Goal: Task Accomplishment & Management: Use online tool/utility

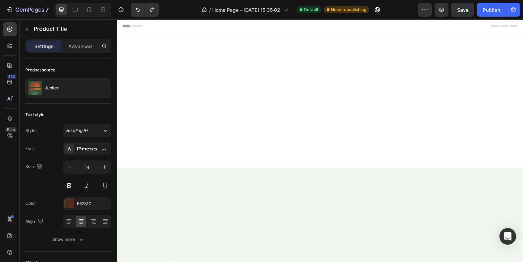
scroll to position [446, 0]
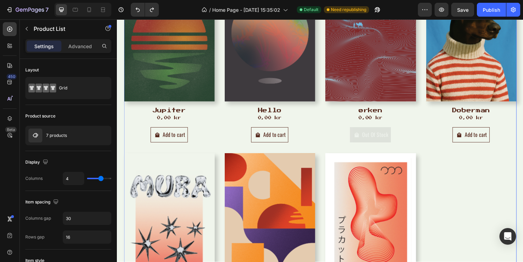
click at [501, 188] on div "Product Images Jupiter Product Title 0,00 kr Product Price Product Price Row Ad…" at bounding box center [325, 157] width 402 height 372
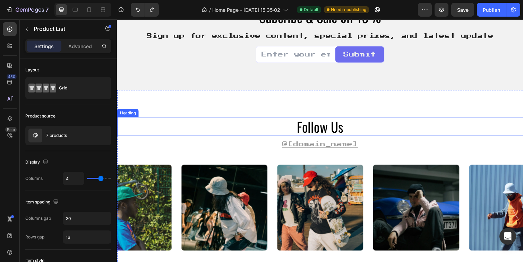
scroll to position [1147, 0]
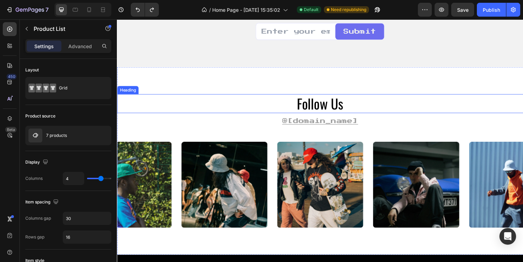
click at [324, 103] on h2 "follow us" at bounding box center [325, 105] width 416 height 19
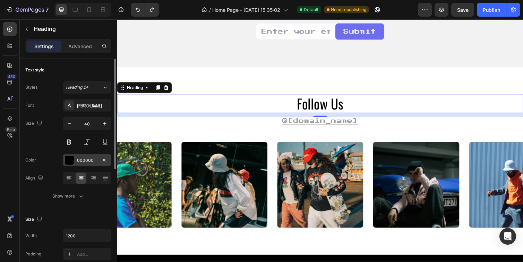
click at [95, 159] on div "000000" at bounding box center [87, 160] width 20 height 6
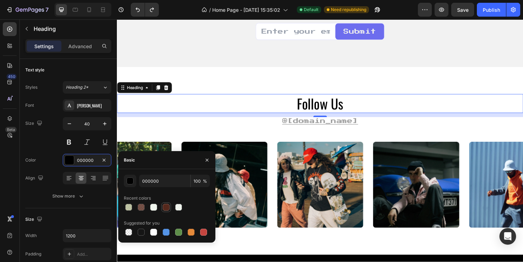
click at [165, 208] on div at bounding box center [166, 207] width 7 height 7
type input "55281C"
click at [140, 209] on div at bounding box center [141, 207] width 7 height 7
click at [168, 206] on div at bounding box center [166, 207] width 7 height 7
type input "100"
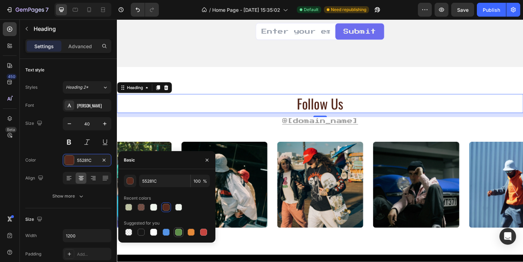
click at [177, 236] on div at bounding box center [178, 232] width 8 height 8
click at [165, 206] on div at bounding box center [166, 207] width 7 height 7
type input "55281C"
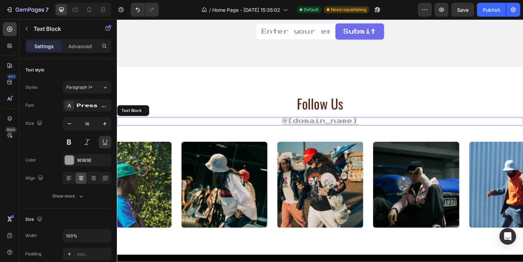
click at [312, 121] on u "@[DOMAIN_NAME]" at bounding box center [325, 124] width 78 height 6
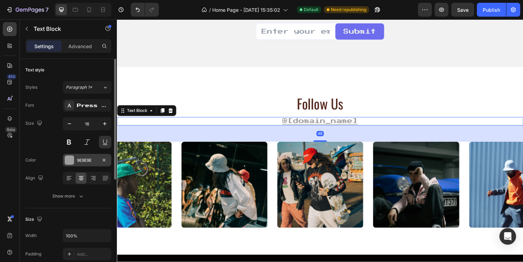
click at [91, 154] on div "9E9E9E" at bounding box center [87, 160] width 49 height 12
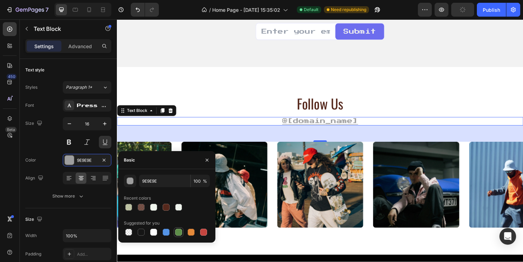
click at [178, 233] on div at bounding box center [178, 232] width 7 height 7
type input "5E8E49"
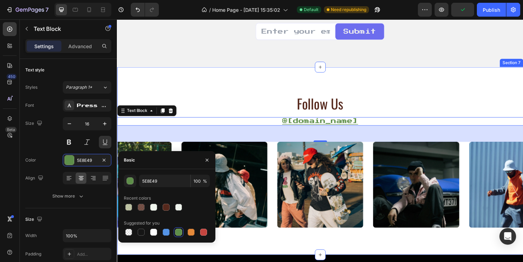
click at [226, 92] on div "follow us Heading @[DOMAIN_NAME] Text Block 48 Image Image Image Image Image Ca…" at bounding box center [325, 164] width 416 height 192
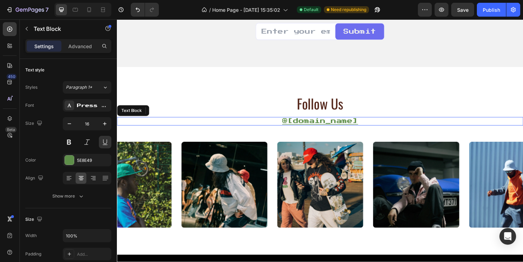
click at [318, 124] on u "@[DOMAIN_NAME]" at bounding box center [325, 124] width 78 height 6
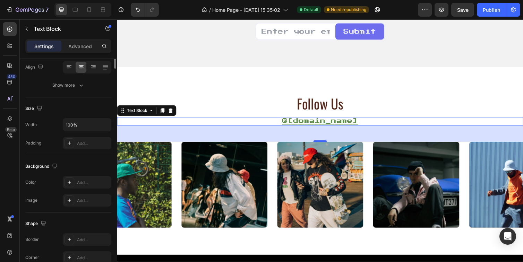
scroll to position [0, 0]
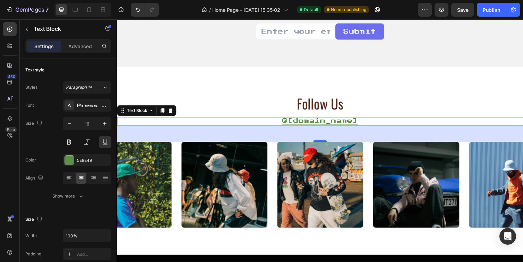
click at [308, 123] on u "@[DOMAIN_NAME]" at bounding box center [325, 124] width 78 height 6
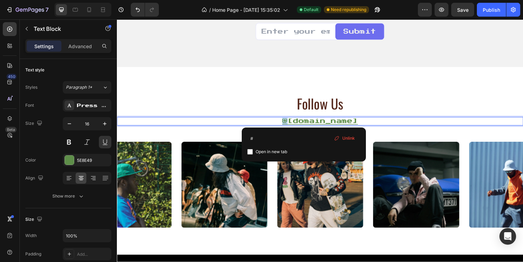
click at [308, 123] on u "@[DOMAIN_NAME]" at bounding box center [325, 124] width 78 height 6
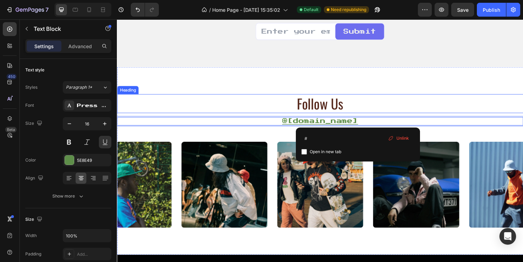
click at [249, 96] on h2 "follow us" at bounding box center [325, 105] width 416 height 19
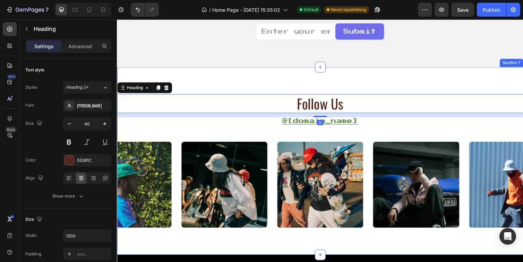
click at [234, 84] on div "follow us Heading 12 @[DOMAIN_NAME] Text Block Image Image Image Image Image Ca…" at bounding box center [325, 164] width 416 height 192
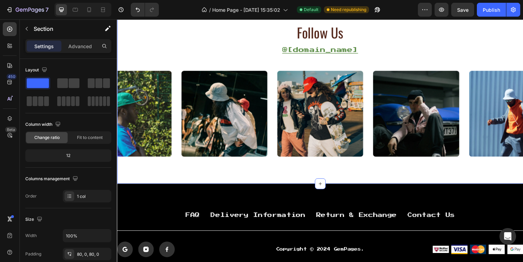
scroll to position [1223, 0]
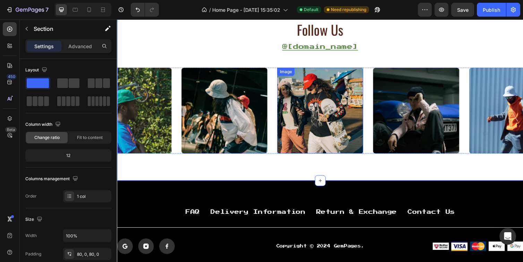
click at [301, 92] on img at bounding box center [325, 113] width 88 height 88
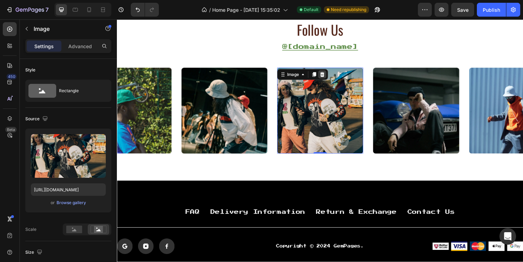
click at [326, 75] on icon at bounding box center [327, 76] width 6 height 6
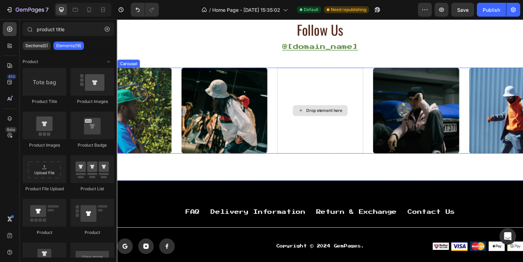
click at [255, 99] on img at bounding box center [227, 113] width 88 height 88
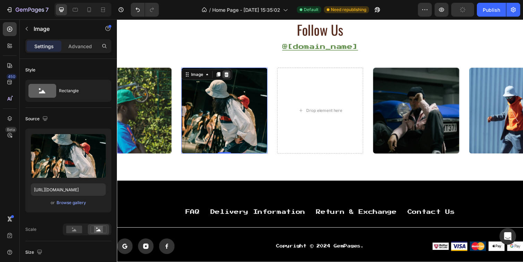
click at [229, 76] on icon at bounding box center [229, 76] width 6 height 6
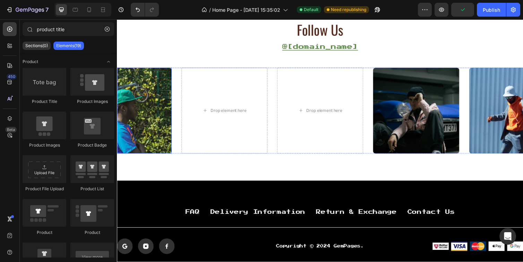
click at [170, 100] on img at bounding box center [129, 113] width 88 height 88
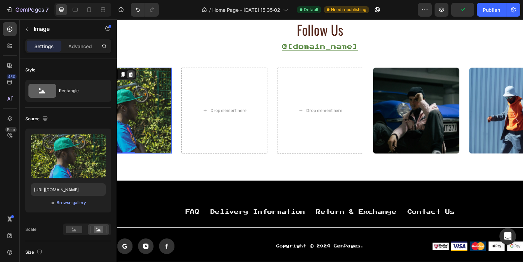
click at [131, 75] on icon at bounding box center [130, 75] width 5 height 5
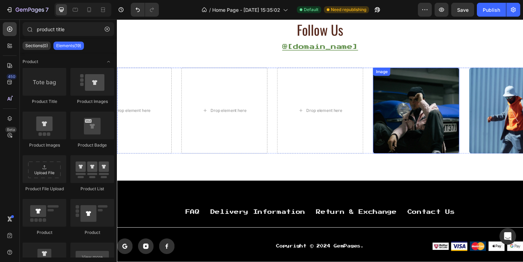
click at [407, 101] on img at bounding box center [423, 113] width 88 height 88
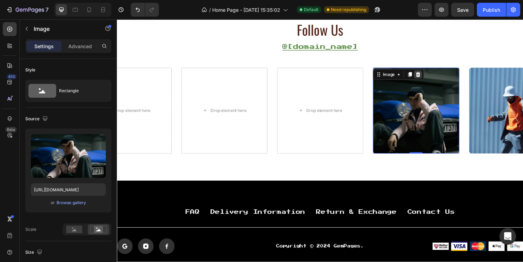
click at [427, 77] on icon at bounding box center [425, 75] width 5 height 5
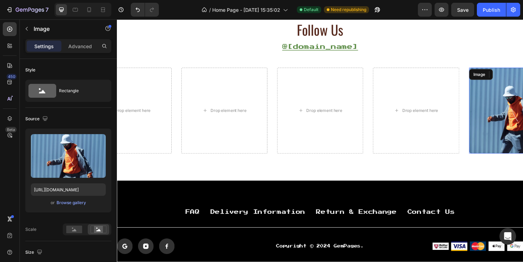
click at [491, 103] on img at bounding box center [521, 113] width 88 height 88
click at [522, 75] on icon at bounding box center [523, 75] width 5 height 5
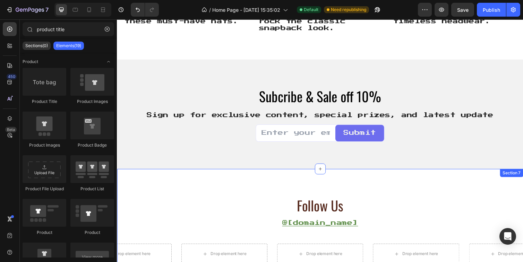
scroll to position [1025, 0]
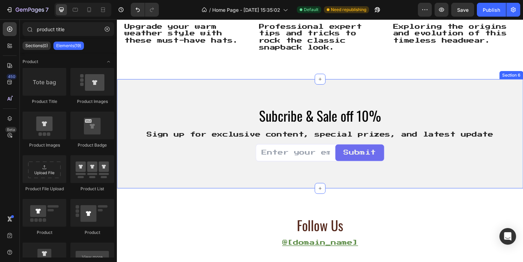
click at [359, 92] on div "Subcribe & Sale off 10% Heading Sign up for exclusive content, special prizes, …" at bounding box center [325, 137] width 416 height 112
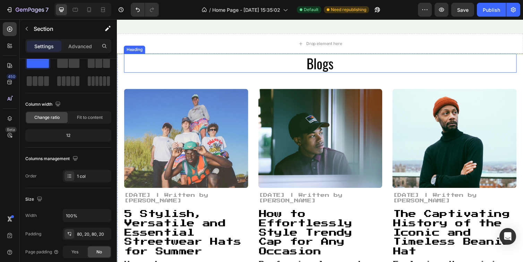
scroll to position [791, 0]
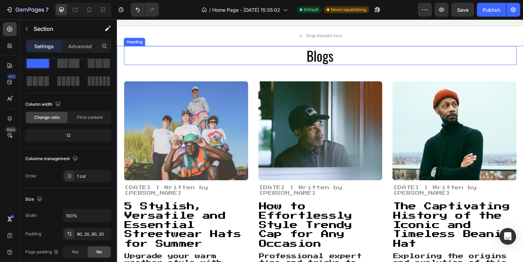
click at [337, 59] on h2 "Blogs" at bounding box center [325, 56] width 402 height 19
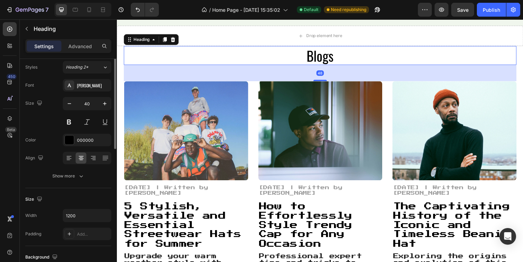
scroll to position [0, 0]
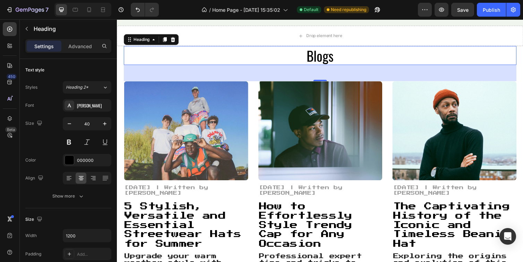
click at [260, 80] on div "48" at bounding box center [325, 74] width 402 height 17
click at [269, 57] on h2 "Blogs" at bounding box center [325, 56] width 402 height 19
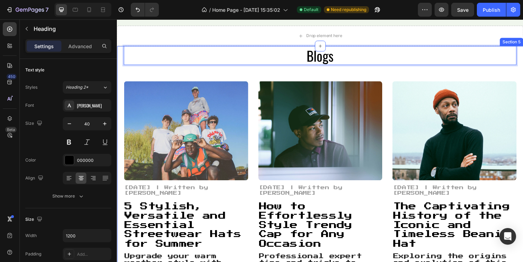
click at [279, 78] on div "Blogs Heading 48 Image [DATE] | Written by [PERSON_NAME] Text Block 5 Stylish, …" at bounding box center [325, 167] width 402 height 241
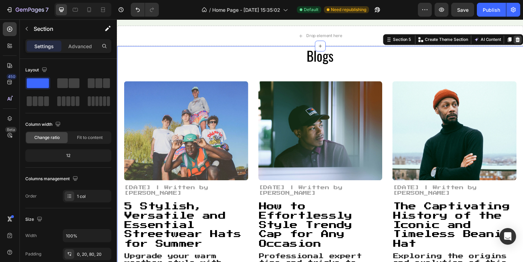
click at [522, 39] on icon at bounding box center [527, 40] width 5 height 5
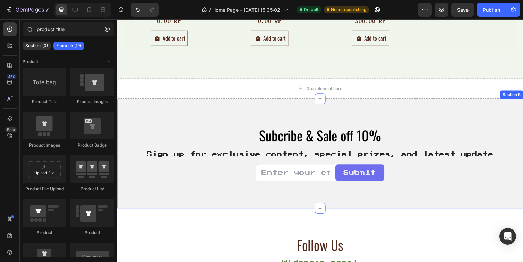
scroll to position [731, 0]
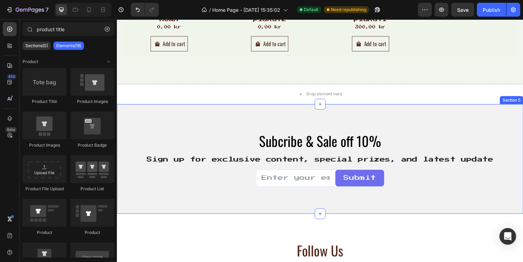
click at [245, 115] on div "Subcribe & Sale off 10% Heading Sign up for exclusive content, special prizes, …" at bounding box center [325, 162] width 416 height 112
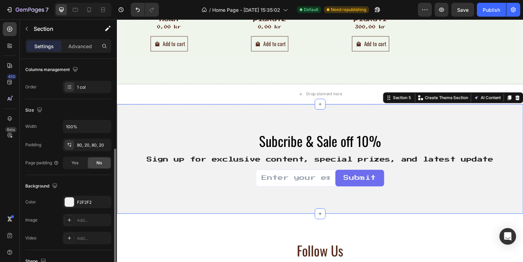
scroll to position [142, 0]
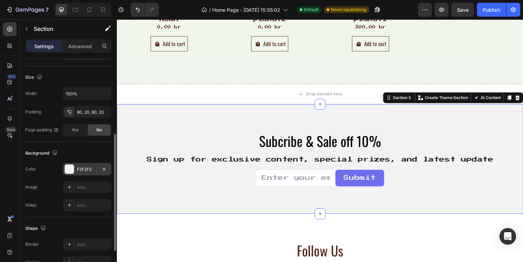
click at [80, 169] on div "F2F2F2" at bounding box center [87, 169] width 20 height 6
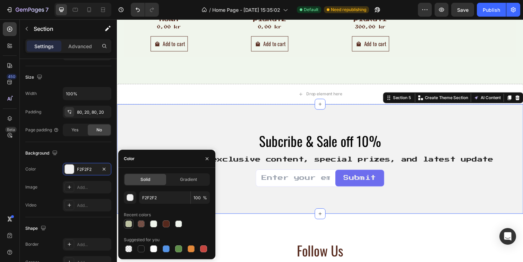
click at [125, 225] on div at bounding box center [128, 224] width 8 height 8
type input "B2B890"
type input "80"
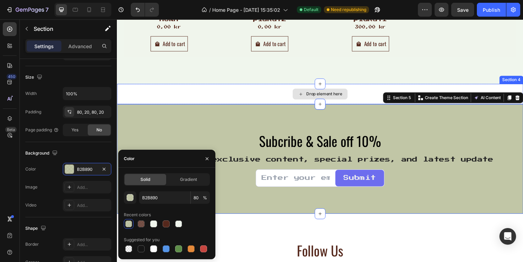
click at [201, 97] on div "Drop element here" at bounding box center [325, 96] width 416 height 21
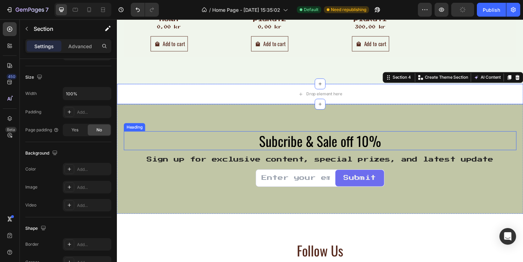
click at [298, 150] on h2 "Subcribe & Sale off 10%" at bounding box center [325, 143] width 402 height 19
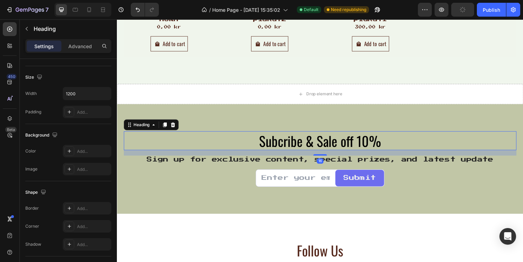
scroll to position [0, 0]
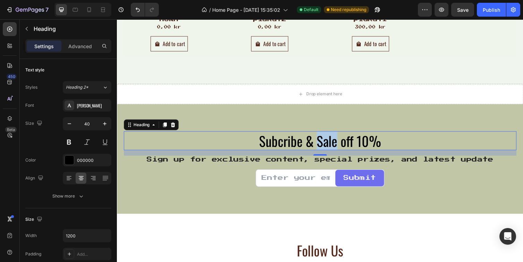
click at [340, 148] on p "Subcribe & Sale off 10%" at bounding box center [324, 144] width 401 height 18
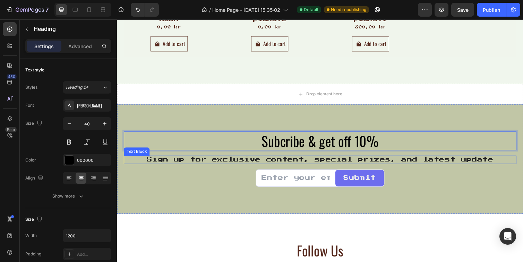
click at [274, 163] on p "Sign up for exclusive content, special prizes, and latest update" at bounding box center [324, 163] width 401 height 7
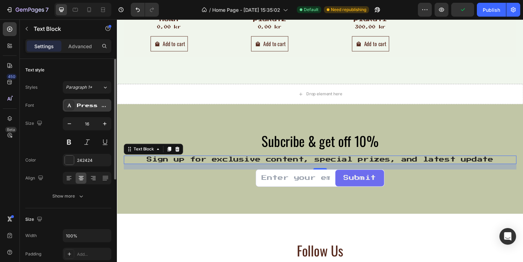
click at [103, 108] on div "Press Start 2P" at bounding box center [93, 106] width 33 height 6
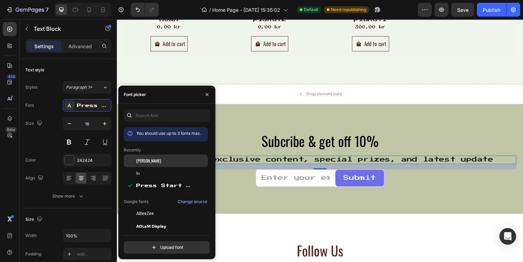
click at [149, 163] on div "[PERSON_NAME]" at bounding box center [171, 161] width 70 height 6
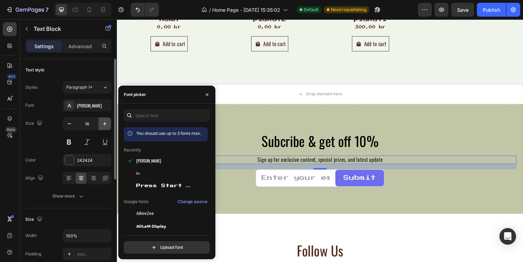
click at [105, 122] on icon "button" at bounding box center [104, 123] width 3 height 3
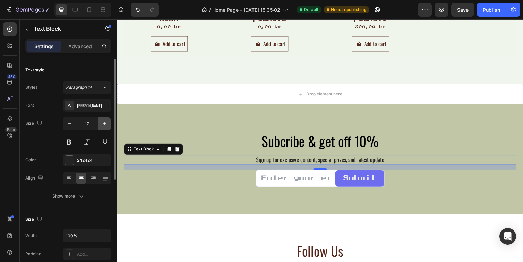
type input "18"
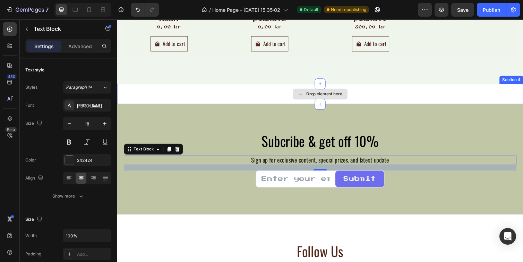
click at [189, 95] on div "Drop element here" at bounding box center [325, 96] width 416 height 21
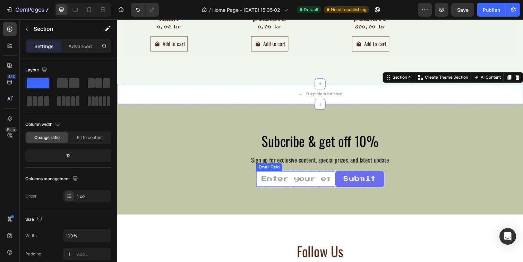
click at [302, 183] on input "email" at bounding box center [299, 183] width 81 height 16
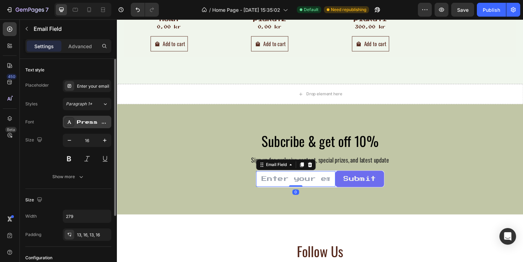
click at [90, 124] on div "Press Start 2P" at bounding box center [93, 122] width 33 height 6
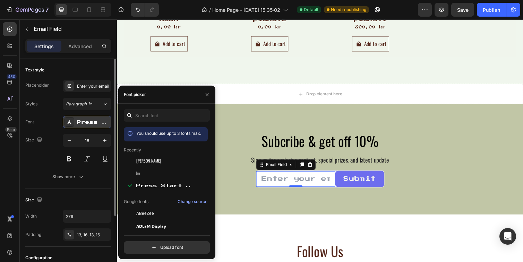
click at [90, 124] on div "Press Start 2P" at bounding box center [93, 122] width 33 height 6
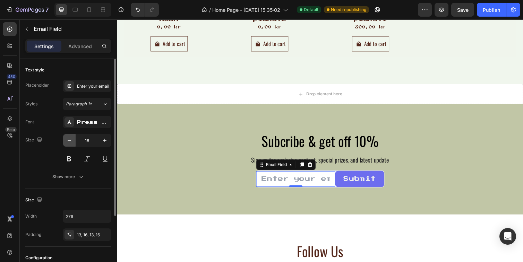
click at [70, 140] on icon "button" at bounding box center [69, 140] width 3 height 1
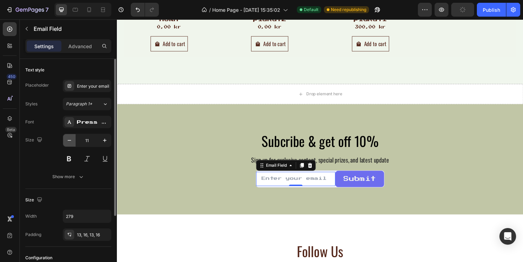
click at [70, 140] on icon "button" at bounding box center [69, 140] width 3 height 1
click at [105, 144] on button "button" at bounding box center [104, 140] width 12 height 12
click at [106, 143] on icon "button" at bounding box center [104, 140] width 7 height 7
type input "12"
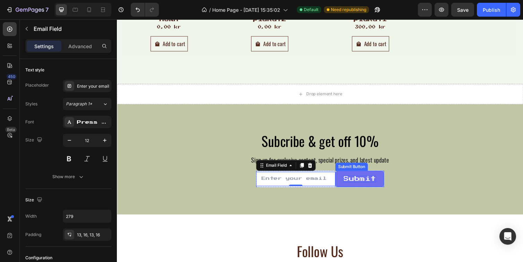
click at [373, 182] on div "Submit" at bounding box center [365, 183] width 33 height 7
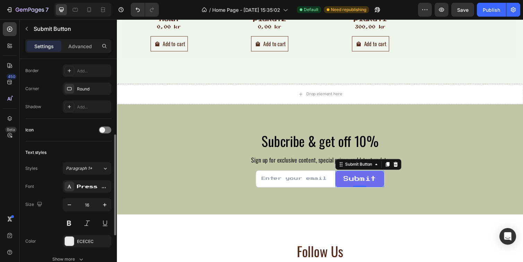
scroll to position [174, 0]
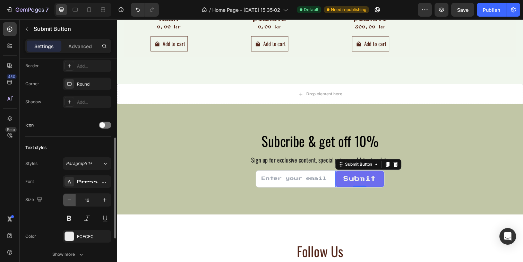
click at [67, 198] on icon "button" at bounding box center [69, 200] width 7 height 7
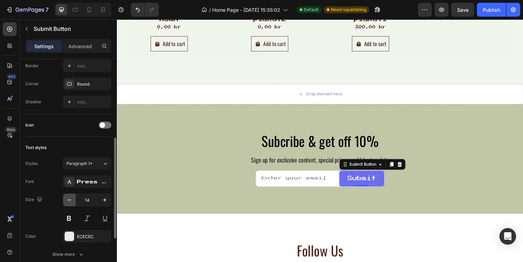
click at [67, 198] on icon "button" at bounding box center [69, 200] width 7 height 7
type input "12"
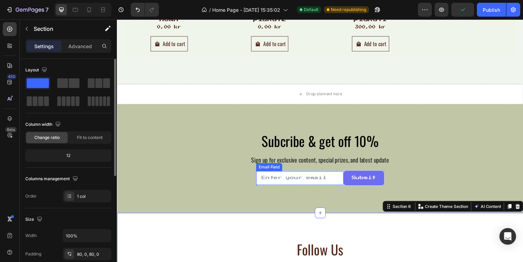
click at [305, 180] on input "email" at bounding box center [303, 182] width 89 height 15
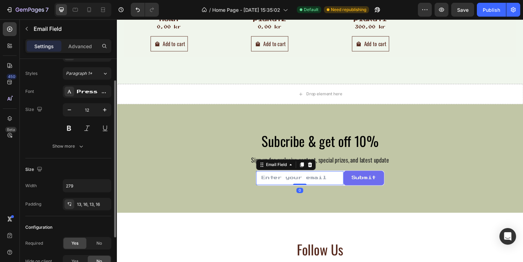
scroll to position [29, 0]
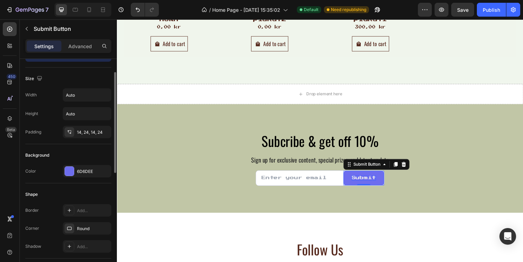
click at [367, 182] on div "Submit" at bounding box center [369, 183] width 25 height 6
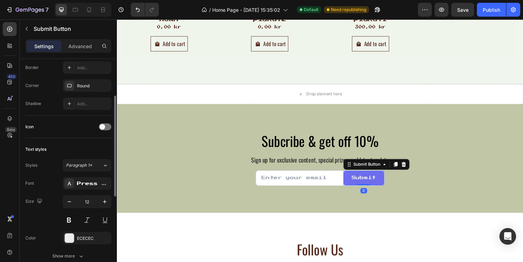
scroll to position [181, 0]
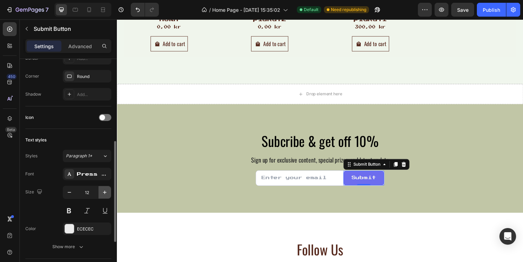
click at [105, 193] on icon "button" at bounding box center [104, 192] width 3 height 3
type input "14"
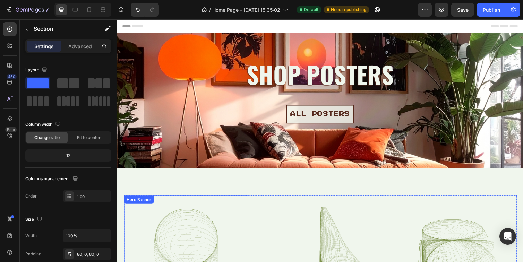
scroll to position [0, 0]
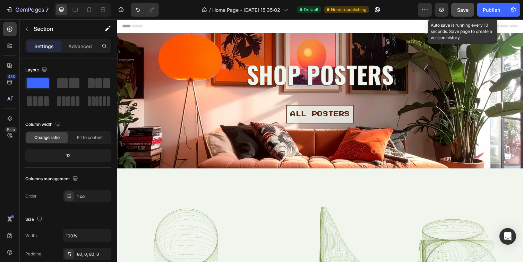
click at [463, 9] on span "Save" at bounding box center [462, 10] width 11 height 6
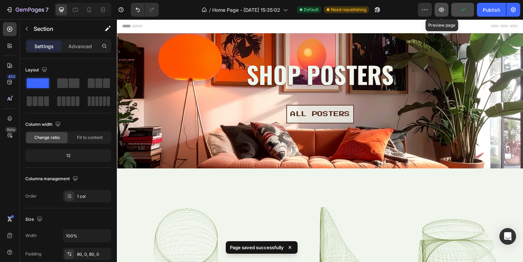
click at [440, 12] on icon "button" at bounding box center [441, 9] width 7 height 7
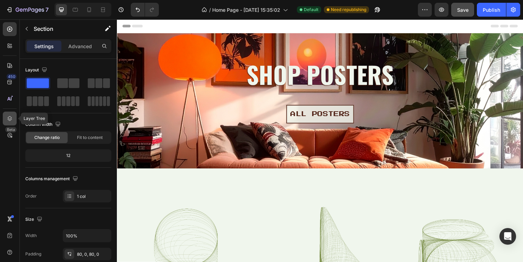
click at [7, 120] on icon at bounding box center [9, 118] width 7 height 7
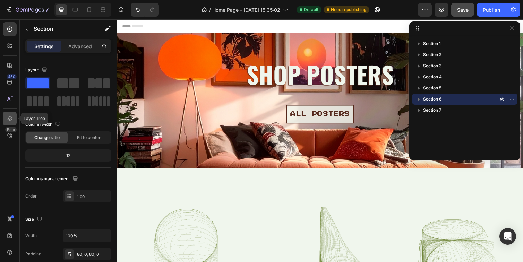
click at [8, 120] on icon at bounding box center [9, 118] width 7 height 7
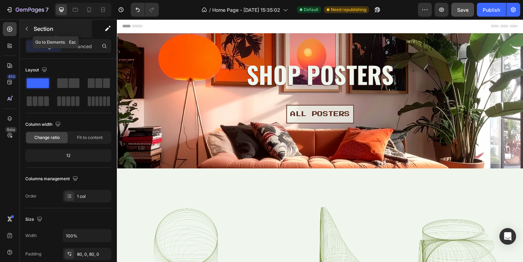
click at [31, 29] on button "button" at bounding box center [26, 28] width 11 height 11
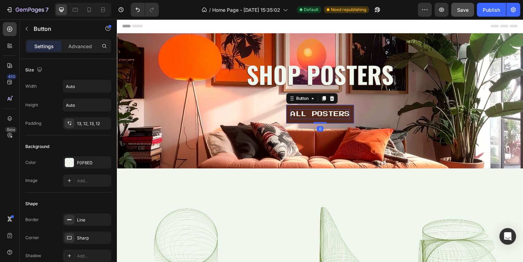
click at [328, 116] on p "ALL POSTERS" at bounding box center [324, 117] width 61 height 10
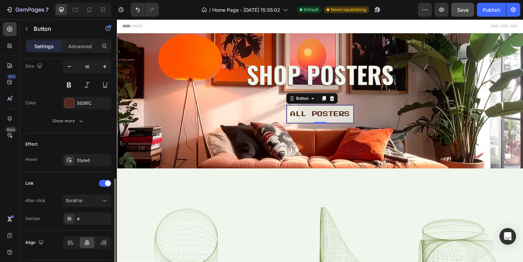
scroll to position [310, 0]
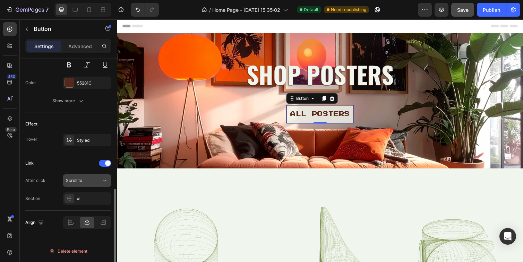
click at [96, 183] on div "Scroll to" at bounding box center [83, 180] width 35 height 6
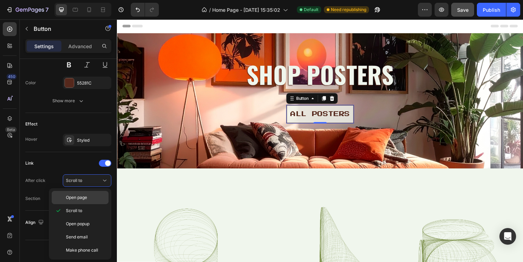
click at [84, 196] on span "Open page" at bounding box center [76, 197] width 21 height 6
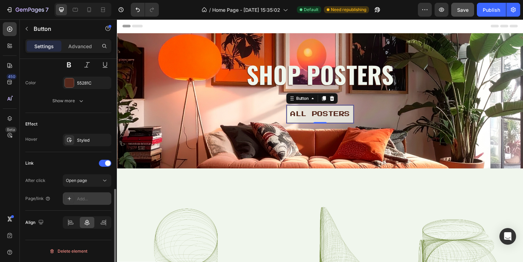
click at [97, 202] on div "Add..." at bounding box center [87, 198] width 49 height 12
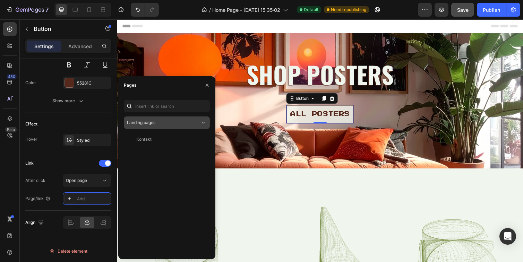
click at [177, 124] on div "Landing pages" at bounding box center [163, 123] width 73 height 6
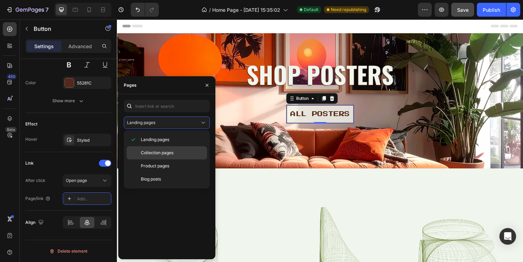
click at [160, 159] on div "Collection pages" at bounding box center [167, 165] width 80 height 13
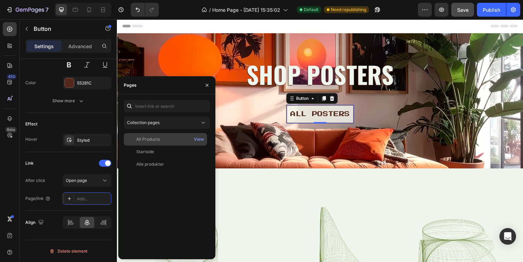
click at [162, 140] on div "All Products" at bounding box center [166, 139] width 78 height 6
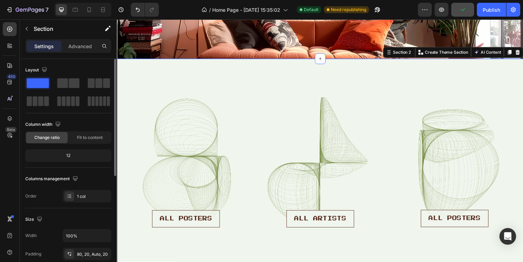
scroll to position [121, 0]
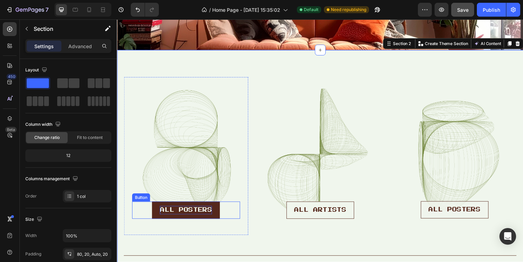
click at [200, 215] on p "ALL POSTERS" at bounding box center [187, 215] width 53 height 9
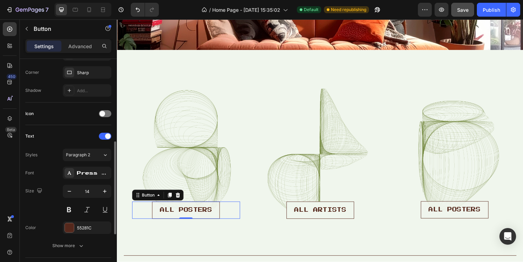
scroll to position [310, 0]
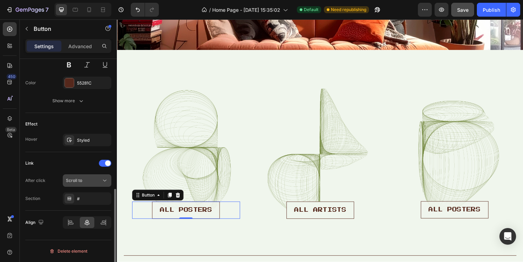
click at [85, 181] on div "Scroll to" at bounding box center [83, 180] width 35 height 6
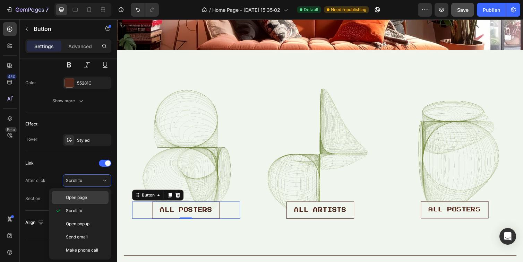
click at [88, 193] on div "Open page" at bounding box center [80, 197] width 57 height 13
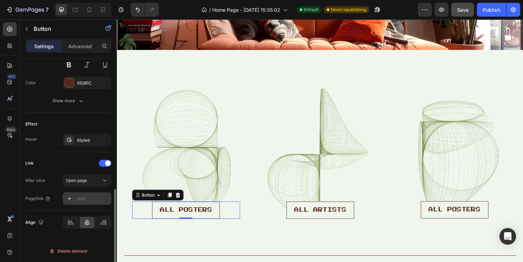
click at [98, 199] on div "Add..." at bounding box center [93, 199] width 33 height 6
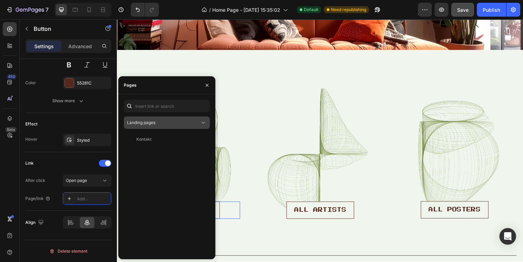
click at [175, 128] on button "Landing pages" at bounding box center [167, 122] width 86 height 12
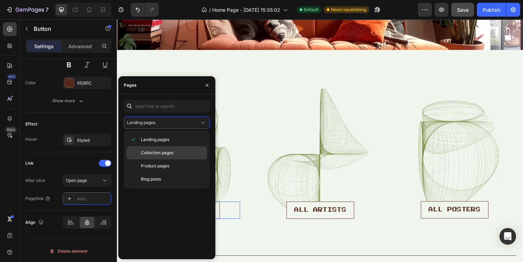
click at [176, 155] on p "Collection pages" at bounding box center [172, 153] width 63 height 6
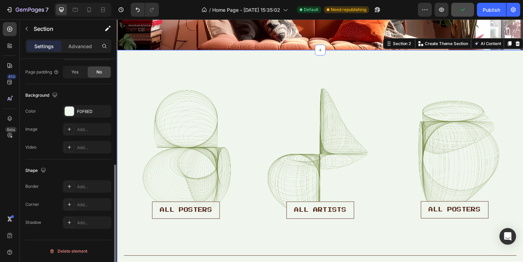
click at [246, 69] on div "ALL POSTERS Button Hero Banner ALL ARTISTS Button Hero Banner ALL POSTERS Butto…" at bounding box center [325, 173] width 416 height 245
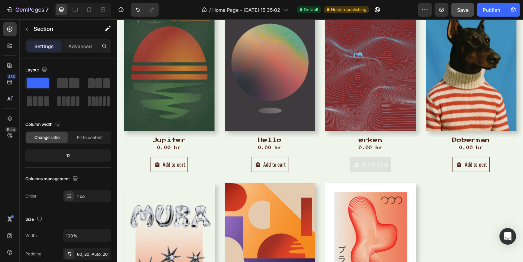
scroll to position [417, 0]
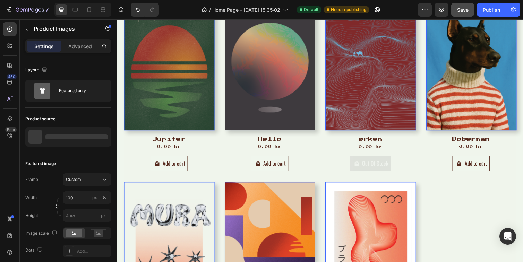
click at [268, 109] on img at bounding box center [273, 67] width 93 height 132
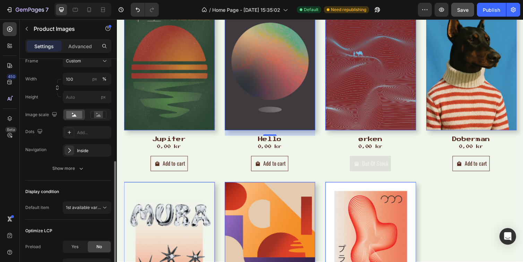
scroll to position [0, 0]
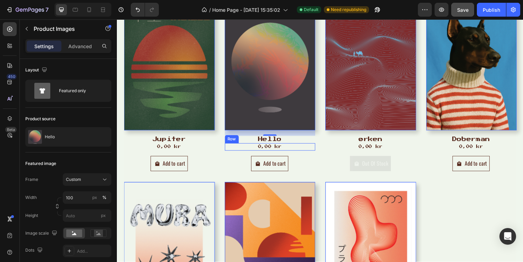
click at [217, 149] on div "0,00 kr Product Price Product Price Row" at bounding box center [170, 150] width 93 height 8
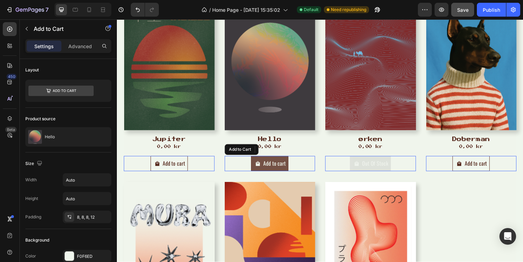
click at [160, 169] on icon "Add to cart" at bounding box center [158, 167] width 4 height 5
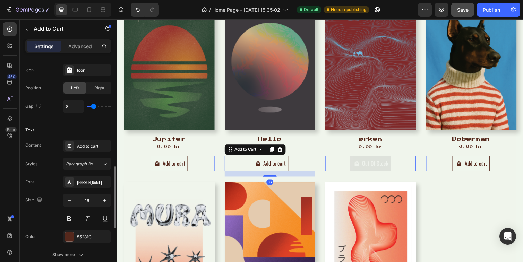
scroll to position [575, 0]
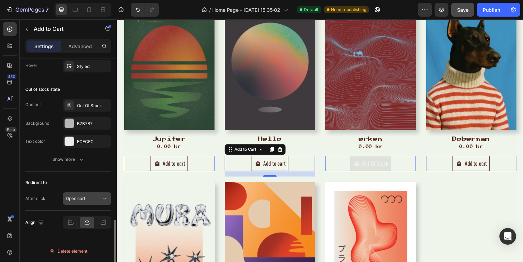
click at [90, 200] on div "Open cart" at bounding box center [83, 199] width 35 height 6
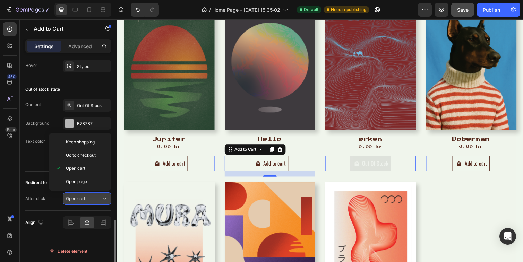
click at [90, 200] on div "Open cart" at bounding box center [83, 199] width 35 height 6
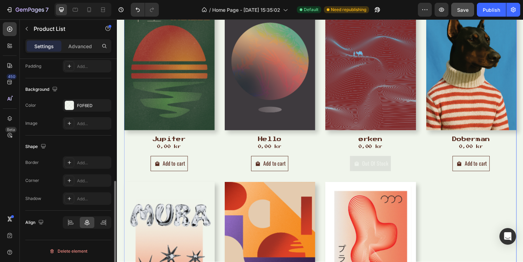
click at [218, 147] on div "Product Images Jupiter Product Title 0,00 kr Product Price Product Price Row Ad…" at bounding box center [325, 187] width 402 height 372
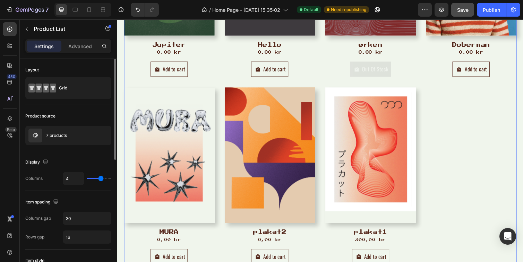
scroll to position [513, 0]
click at [492, 113] on div "Product Images Jupiter Product Title 0,00 kr Product Price Product Price Row Ad…" at bounding box center [325, 90] width 402 height 372
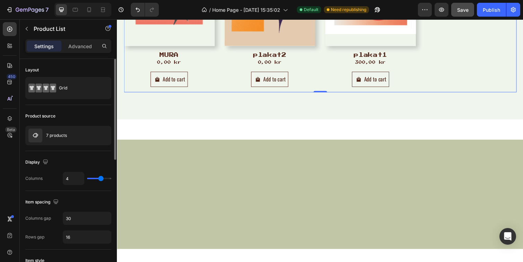
scroll to position [10, 0]
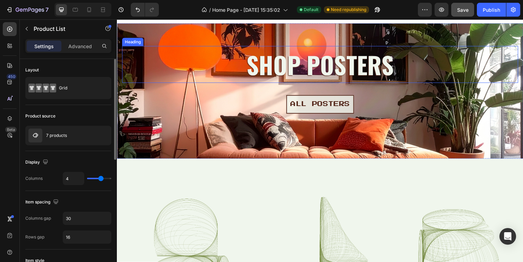
click at [294, 70] on h2 "shop posters" at bounding box center [325, 66] width 406 height 38
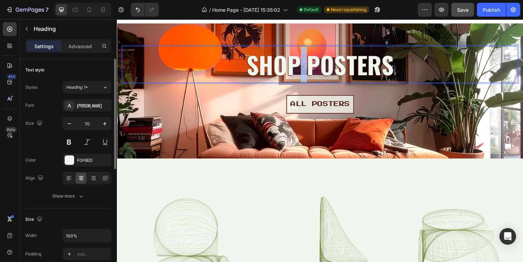
click at [301, 70] on p "shop posters" at bounding box center [325, 65] width 404 height 36
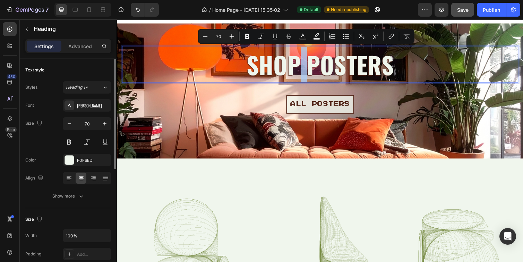
click at [301, 70] on p "shop posters" at bounding box center [325, 65] width 404 height 36
click at [394, 68] on p "shop posters" at bounding box center [325, 65] width 404 height 36
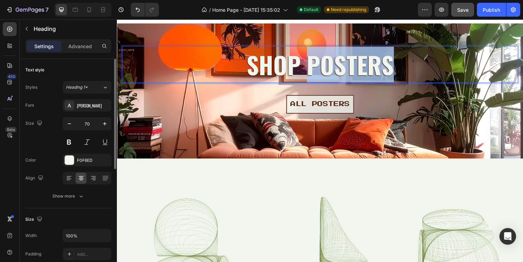
click at [394, 68] on p "shop posters" at bounding box center [325, 65] width 404 height 36
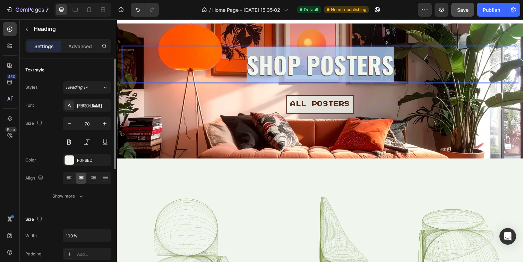
click at [394, 68] on p "shop posters" at bounding box center [325, 65] width 404 height 36
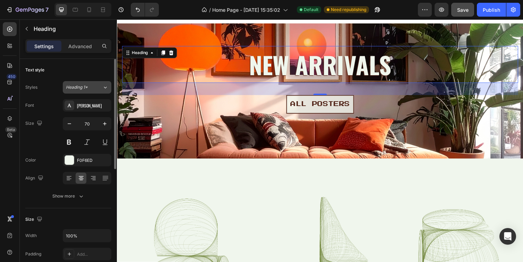
click at [94, 88] on div "Heading 1*" at bounding box center [80, 87] width 28 height 6
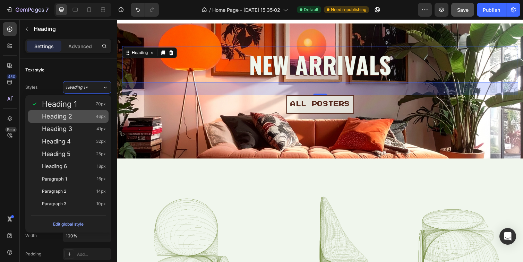
click at [75, 117] on div "Heading 2 46px" at bounding box center [74, 116] width 64 height 7
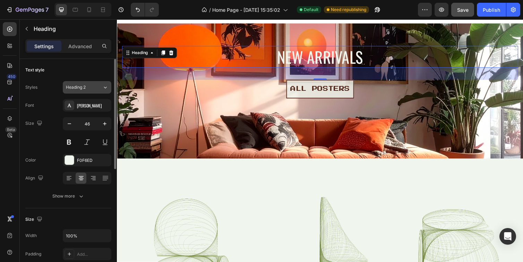
click at [95, 85] on div "Heading 2" at bounding box center [84, 87] width 36 height 6
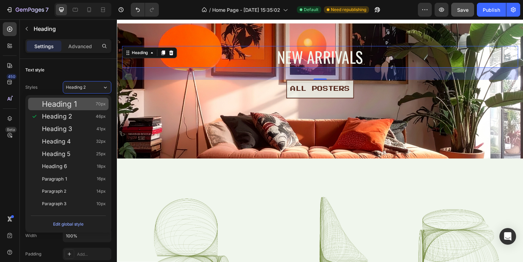
click at [71, 104] on span "Heading 1" at bounding box center [59, 104] width 35 height 7
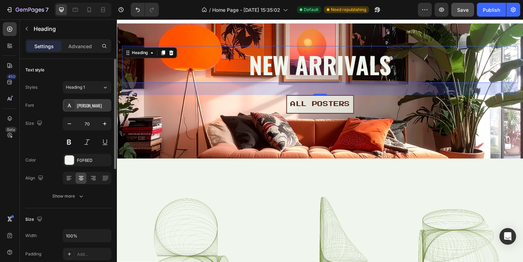
click at [97, 103] on div "[PERSON_NAME]" at bounding box center [93, 106] width 33 height 6
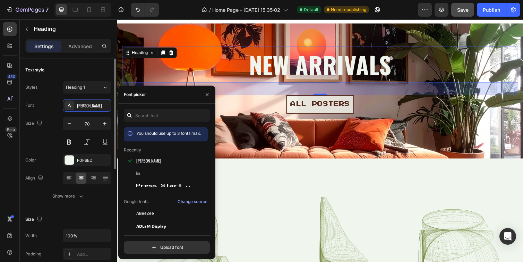
click at [52, 153] on div "Font [PERSON_NAME] Size 70 Color F0F6ED Align Show more" at bounding box center [68, 150] width 86 height 103
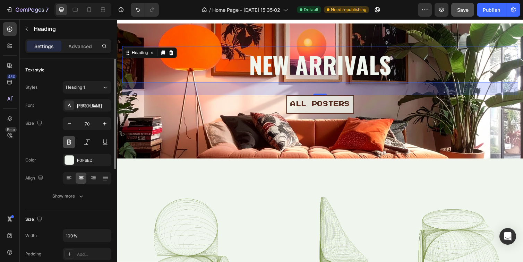
click at [70, 145] on button at bounding box center [69, 142] width 12 height 12
click at [45, 133] on div "Size 70" at bounding box center [68, 132] width 86 height 31
click at [94, 89] on div "Heading 1" at bounding box center [80, 87] width 28 height 6
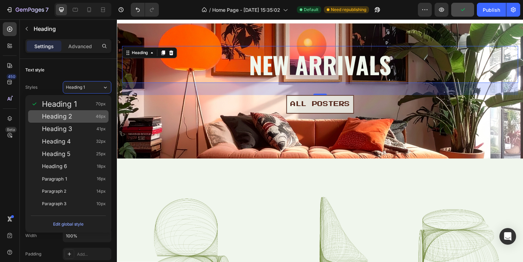
click at [80, 119] on div "Heading 2 46px" at bounding box center [74, 116] width 64 height 7
type input "46"
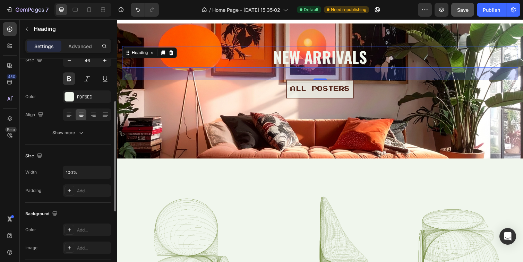
scroll to position [71, 0]
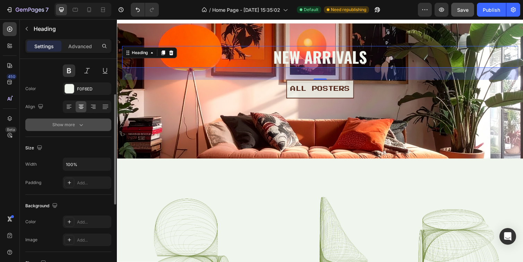
click at [60, 125] on div "Show more" at bounding box center [68, 124] width 32 height 7
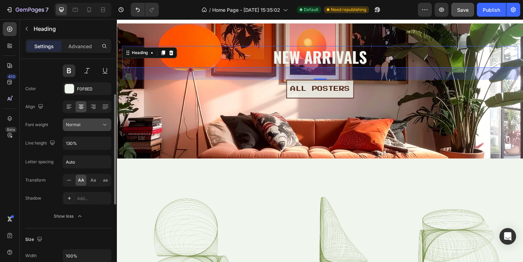
click at [86, 124] on div "Normal" at bounding box center [83, 125] width 35 height 6
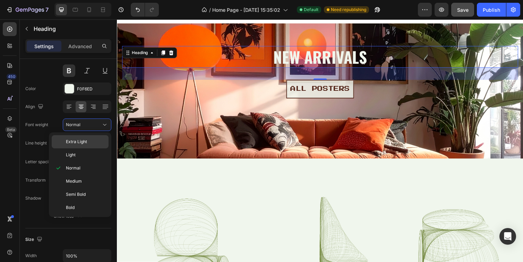
click at [83, 141] on span "Extra Light" at bounding box center [76, 142] width 21 height 6
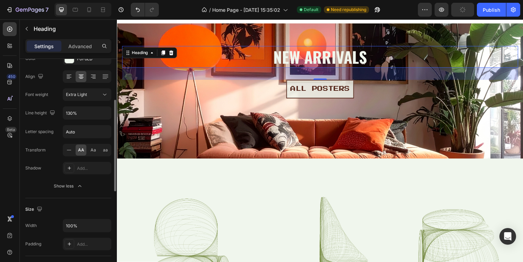
scroll to position [107, 0]
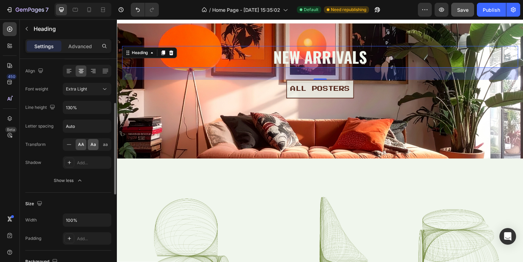
click at [93, 145] on span "Aa" at bounding box center [93, 144] width 6 height 6
click at [79, 144] on span "AA" at bounding box center [81, 144] width 6 height 6
click at [89, 106] on input "130%" at bounding box center [87, 107] width 48 height 12
click at [108, 109] on icon "button" at bounding box center [104, 107] width 7 height 7
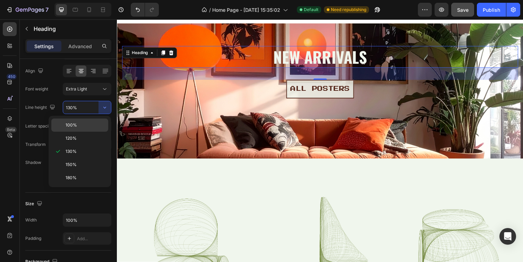
click at [78, 124] on p "100%" at bounding box center [86, 125] width 40 height 6
type input "100%"
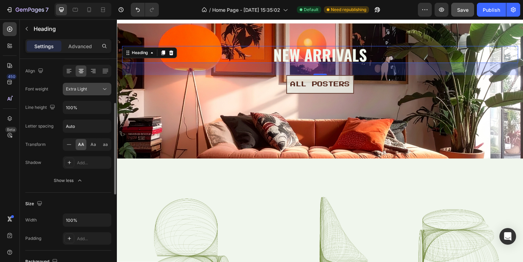
click at [105, 92] on icon at bounding box center [104, 89] width 7 height 7
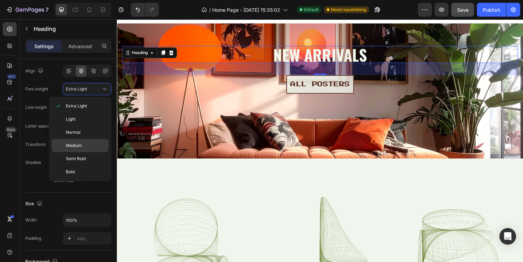
click at [73, 148] on span "Medium" at bounding box center [74, 145] width 16 height 6
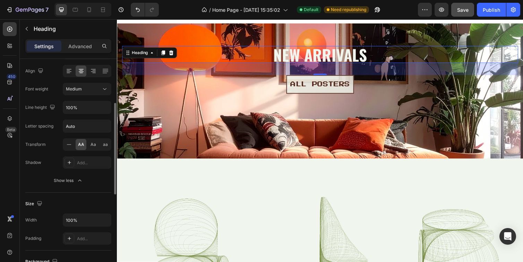
click at [111, 85] on div "Text style Styles Heading 2* Font [PERSON_NAME] Size 46 Color F0F6ED Align Font…" at bounding box center [68, 222] width 97 height 541
click at [110, 87] on button "Medium" at bounding box center [87, 89] width 49 height 12
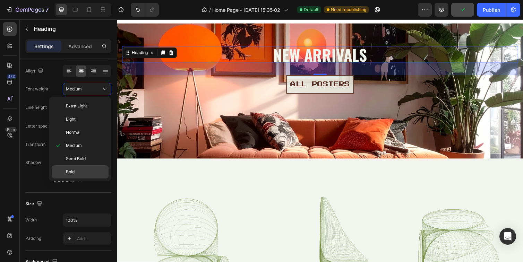
click at [75, 171] on p "Bold" at bounding box center [86, 172] width 40 height 6
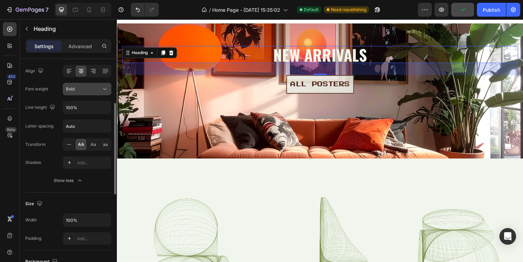
click at [104, 86] on icon at bounding box center [104, 89] width 7 height 7
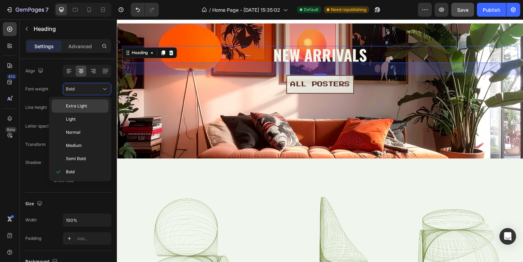
click at [81, 113] on div "Extra Light" at bounding box center [80, 119] width 57 height 13
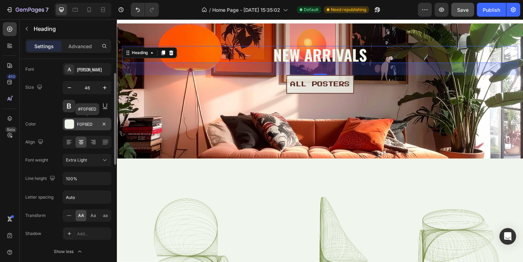
scroll to position [0, 0]
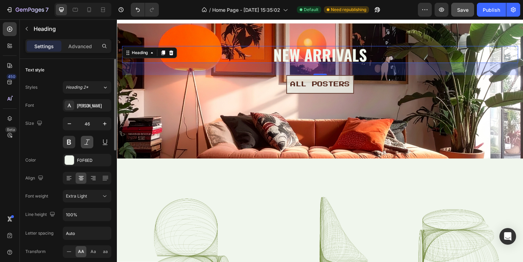
click at [84, 145] on button at bounding box center [87, 142] width 12 height 12
click at [70, 144] on button at bounding box center [69, 142] width 12 height 12
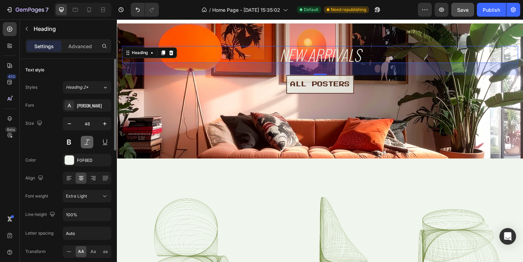
click at [90, 143] on button at bounding box center [87, 142] width 12 height 12
click at [46, 148] on div "Size 46" at bounding box center [68, 132] width 86 height 31
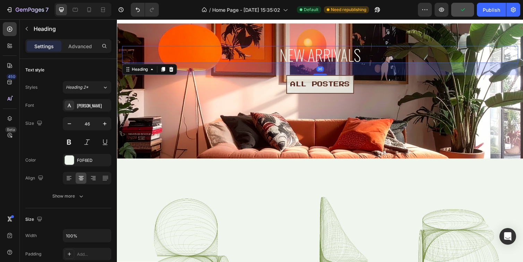
click at [319, 59] on h2 "New arrivals" at bounding box center [325, 55] width 406 height 17
click at [105, 92] on button "Heading 2*" at bounding box center [87, 87] width 49 height 12
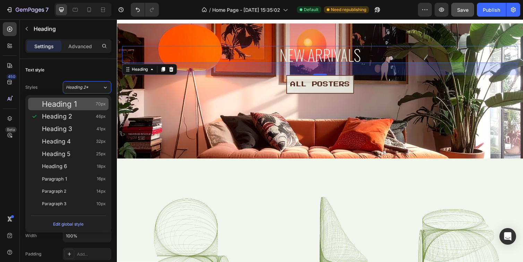
click at [82, 105] on div "Heading 1 70px" at bounding box center [74, 104] width 64 height 7
type input "70"
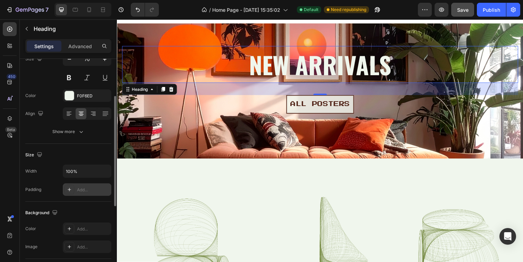
scroll to position [51, 0]
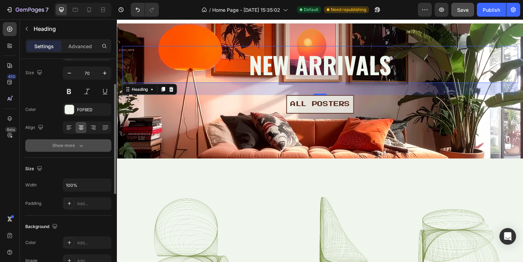
click at [79, 145] on icon "button" at bounding box center [81, 145] width 7 height 7
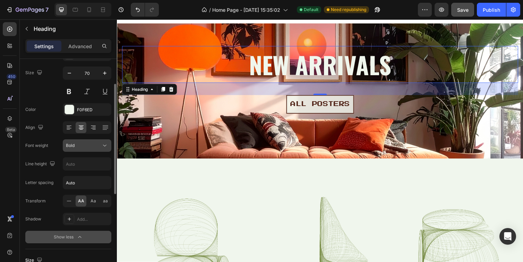
click at [98, 150] on button "Bold" at bounding box center [87, 145] width 49 height 12
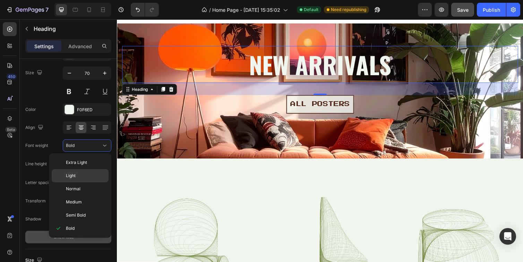
click at [84, 182] on div "Light" at bounding box center [80, 188] width 57 height 13
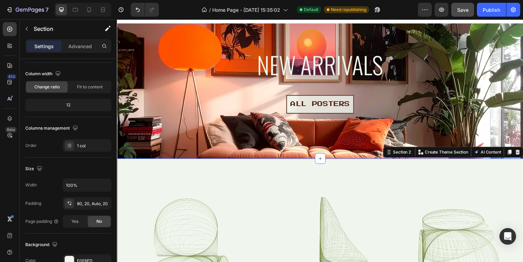
scroll to position [0, 0]
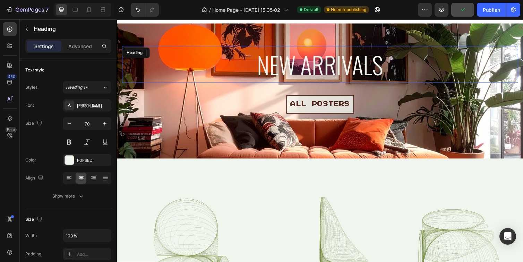
click at [288, 69] on h2 "New arrivals" at bounding box center [325, 66] width 406 height 38
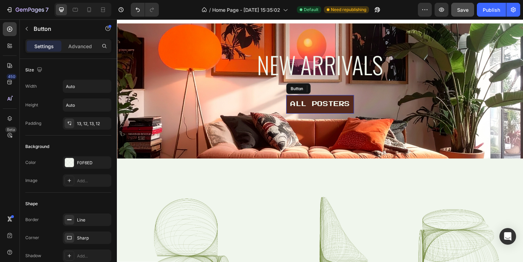
click at [316, 113] on link "ALL POSTERS" at bounding box center [324, 106] width 69 height 19
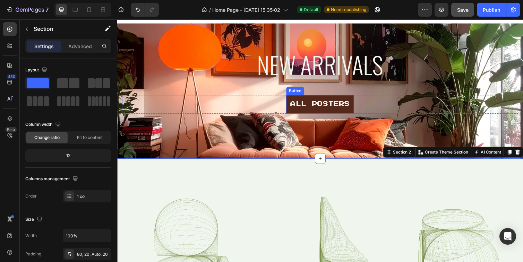
click at [316, 112] on link "ALL POSTERS" at bounding box center [324, 106] width 69 height 19
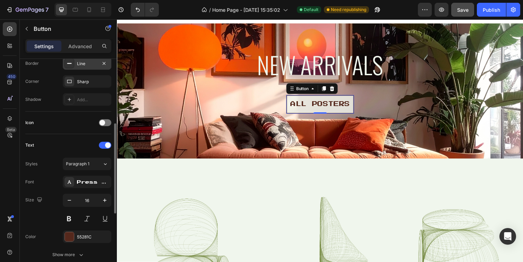
scroll to position [164, 0]
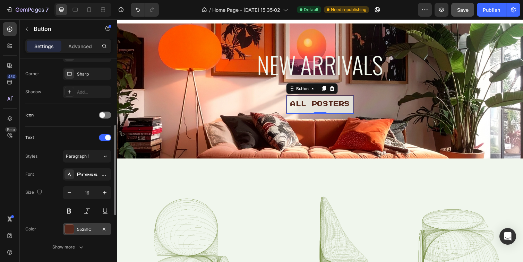
click at [83, 227] on div "55281C" at bounding box center [87, 229] width 20 height 6
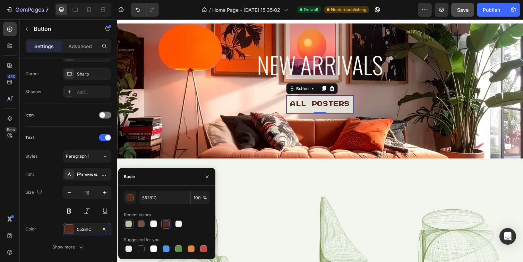
click at [129, 225] on div at bounding box center [128, 223] width 7 height 7
type input "B2B890"
type input "80"
click at [166, 226] on div at bounding box center [166, 223] width 7 height 7
type input "55281C"
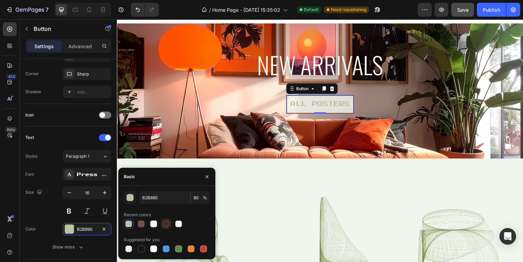
type input "100"
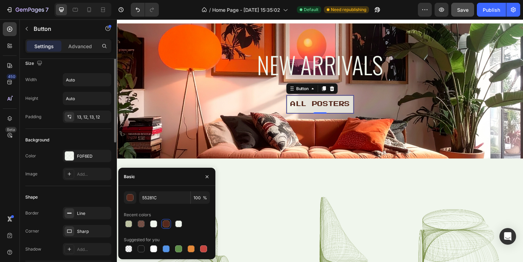
scroll to position [0, 0]
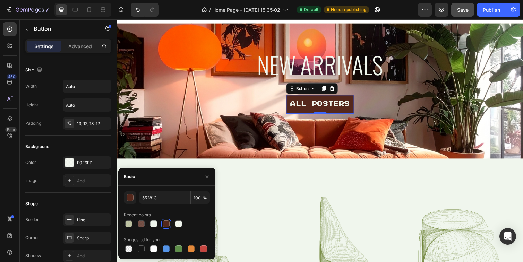
click at [305, 113] on link "ALL POSTERS" at bounding box center [324, 106] width 69 height 19
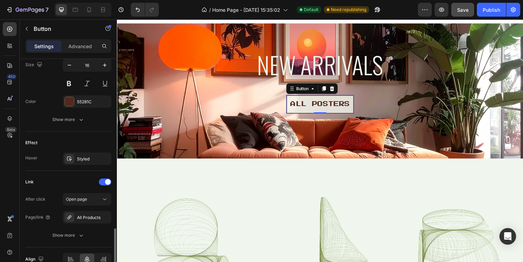
scroll to position [328, 0]
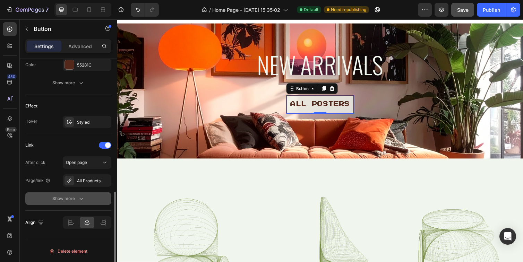
click at [60, 200] on div "Show more" at bounding box center [68, 198] width 32 height 7
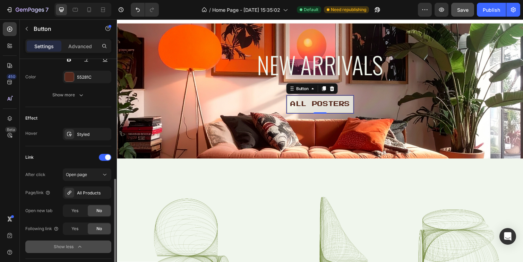
scroll to position [315, 0]
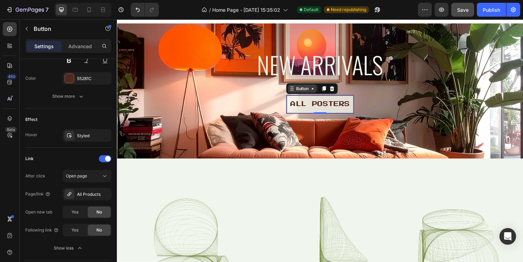
click at [307, 92] on div "Button" at bounding box center [307, 90] width 16 height 6
click at [328, 114] on div at bounding box center [325, 115] width 14 height 2
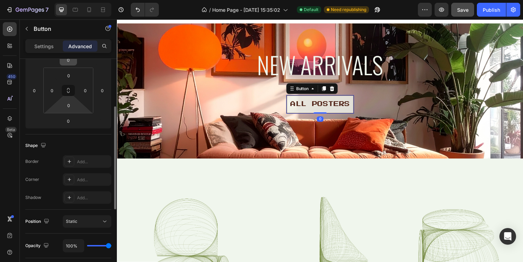
scroll to position [95, 0]
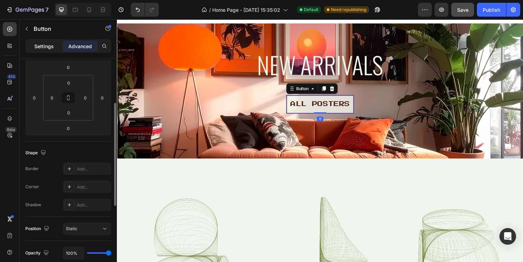
click at [37, 43] on p "Settings" at bounding box center [43, 46] width 19 height 7
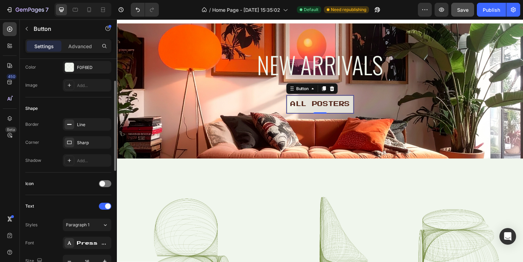
scroll to position [0, 0]
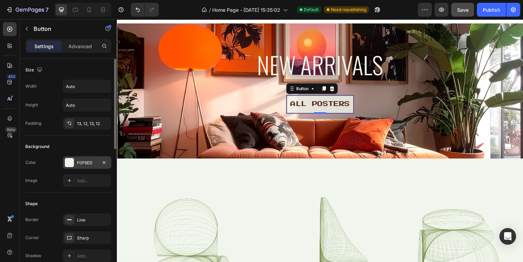
click at [81, 164] on div "F0F6ED" at bounding box center [87, 163] width 20 height 6
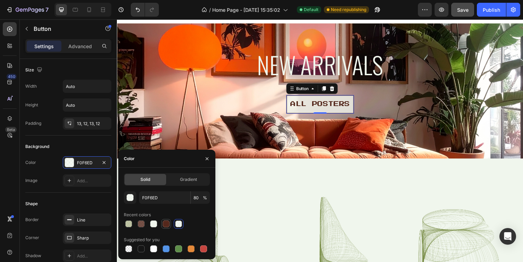
click at [165, 226] on div at bounding box center [166, 223] width 7 height 7
type input "55281C"
type input "100"
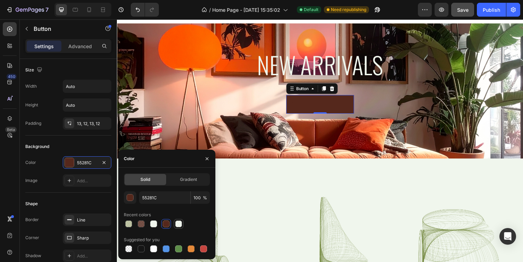
click at [181, 225] on div at bounding box center [178, 223] width 7 height 7
type input "F0F6ED"
type input "80"
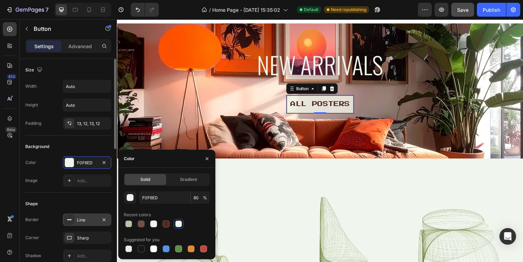
click at [80, 215] on div "Line" at bounding box center [87, 220] width 49 height 12
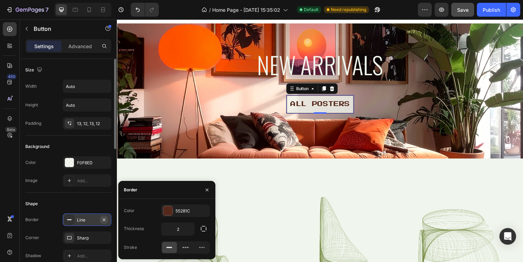
click at [105, 220] on icon "button" at bounding box center [104, 219] width 3 height 3
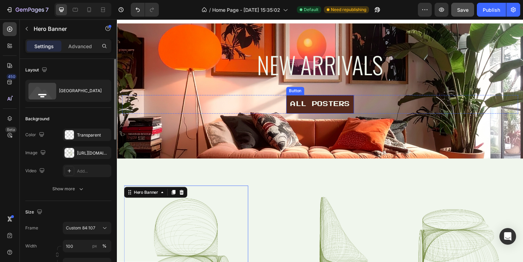
click at [325, 114] on link "ALL POSTERS" at bounding box center [324, 106] width 69 height 19
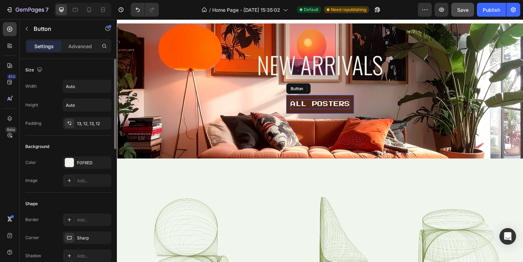
click at [318, 108] on p "ALL POSTERS" at bounding box center [324, 107] width 61 height 10
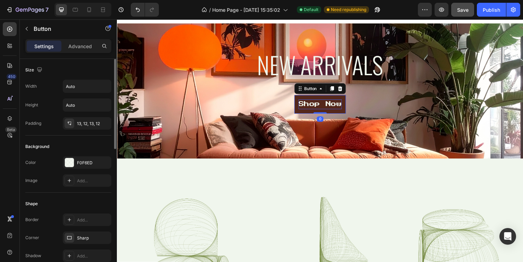
click at [332, 115] on link "shop now" at bounding box center [324, 106] width 53 height 19
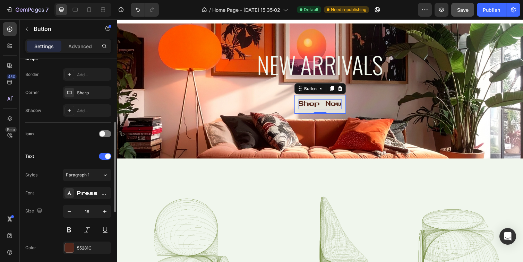
scroll to position [149, 0]
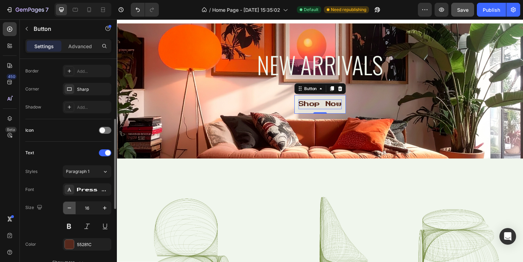
click at [70, 209] on icon "button" at bounding box center [69, 208] width 7 height 7
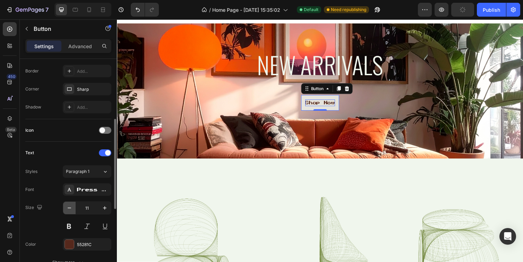
click at [71, 208] on icon "button" at bounding box center [69, 208] width 7 height 7
type input "10"
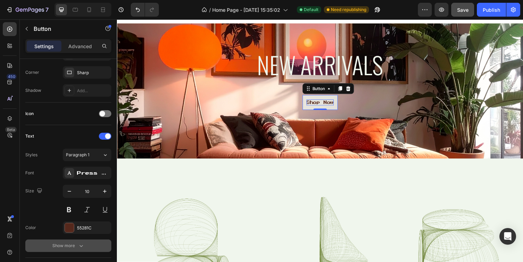
scroll to position [0, 0]
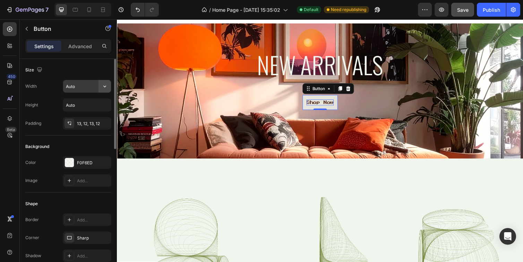
click at [107, 86] on icon "button" at bounding box center [104, 86] width 7 height 7
click at [91, 124] on div "13, 12, 13, 12" at bounding box center [87, 124] width 20 height 6
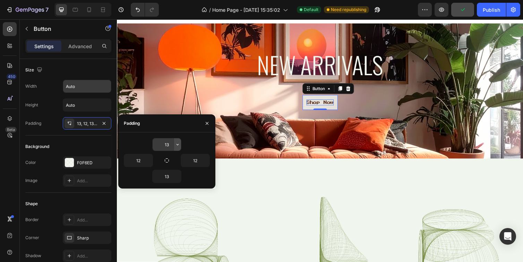
click at [177, 147] on button "button" at bounding box center [177, 144] width 7 height 12
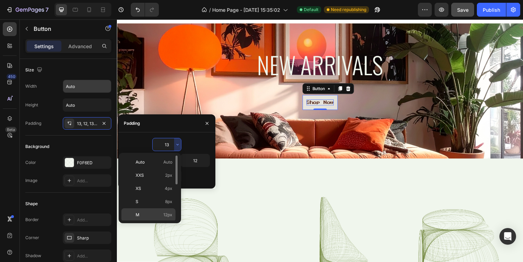
click at [155, 216] on p "M 12px" at bounding box center [154, 215] width 37 height 6
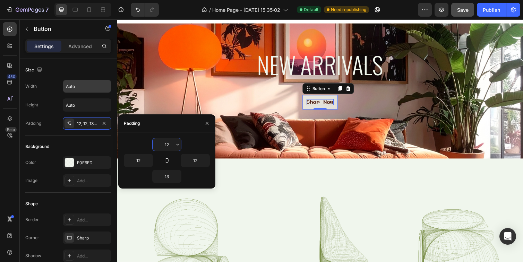
click at [168, 145] on input "12" at bounding box center [167, 144] width 28 height 12
type input "20"
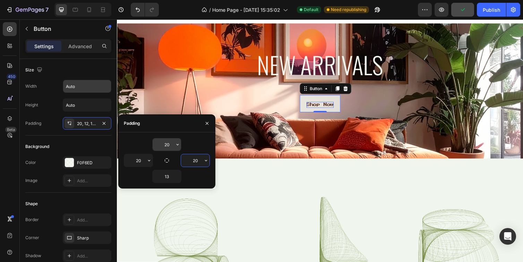
type input "20"
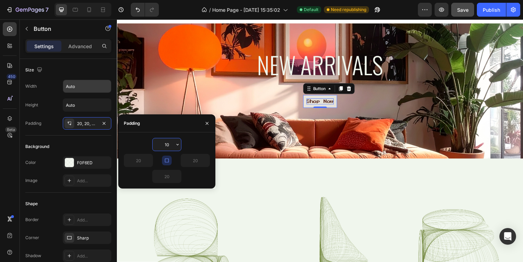
type input "10"
click at [163, 162] on button "button" at bounding box center [167, 161] width 10 height 10
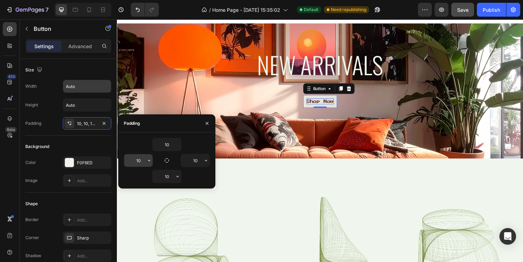
click at [144, 160] on input "10" at bounding box center [138, 160] width 28 height 12
type input "20"
type input "0"
type input "20"
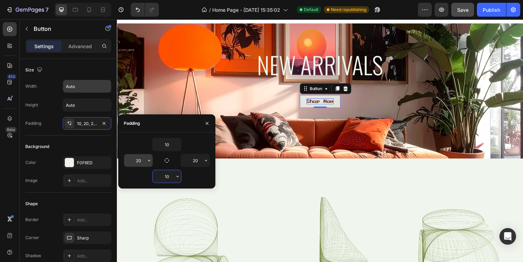
type input "10"
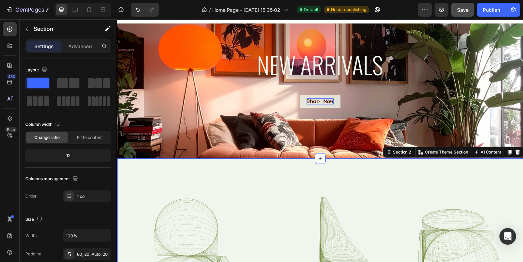
click at [322, 108] on link "shop now" at bounding box center [325, 103] width 42 height 13
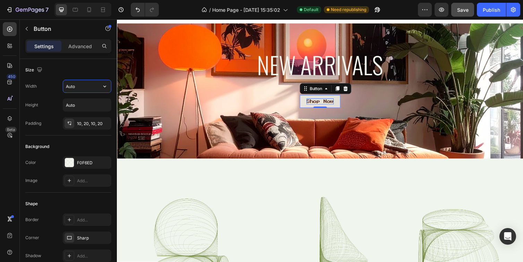
click at [87, 86] on input "Auto" at bounding box center [87, 86] width 48 height 12
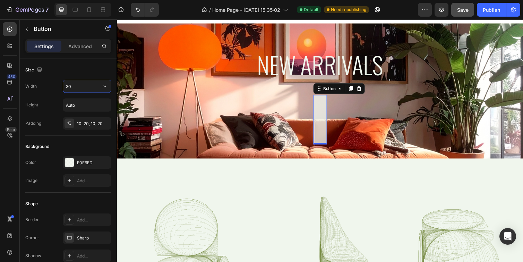
type input "3"
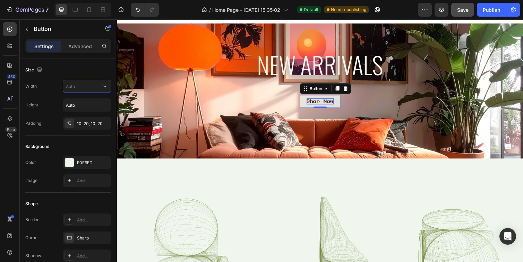
type input "2"
type input "1"
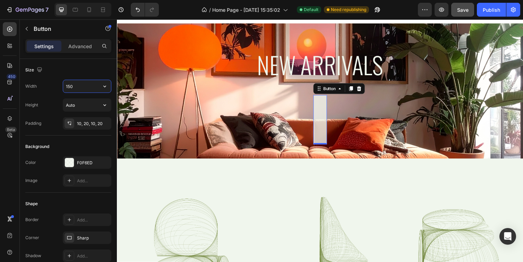
type input "150"
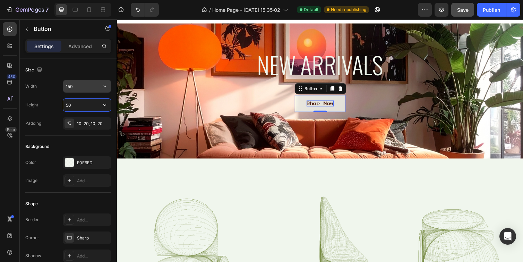
type input "50"
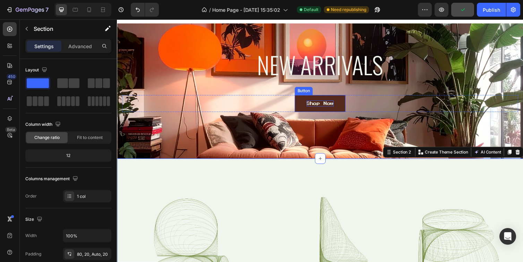
click at [303, 113] on link "shop now" at bounding box center [325, 105] width 52 height 17
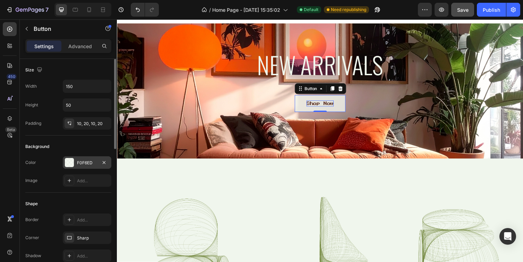
click at [80, 162] on div "F0F6ED" at bounding box center [87, 163] width 20 height 6
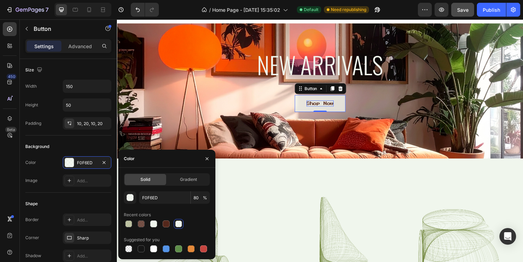
click at [207, 199] on span "%" at bounding box center [205, 198] width 4 height 6
type input "F0F6ED"
type input "80"
type input "100"
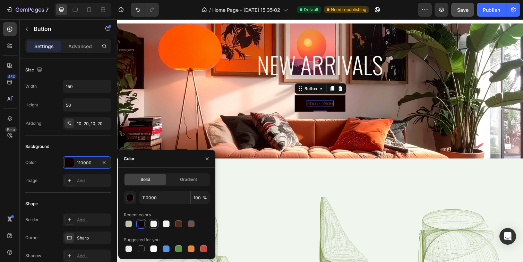
click at [153, 226] on div at bounding box center [153, 223] width 7 height 7
type input "F0F6ED"
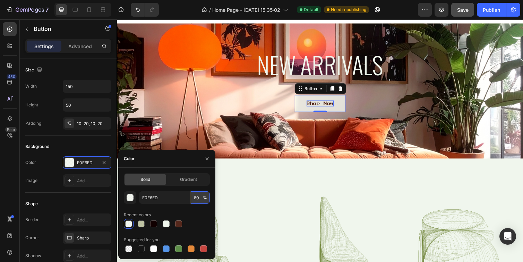
click at [200, 199] on input "80" at bounding box center [200, 197] width 19 height 12
type input "8"
type input "100"
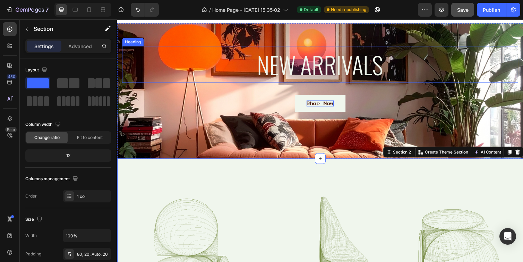
click at [286, 80] on h2 "New arrivals" at bounding box center [325, 66] width 406 height 38
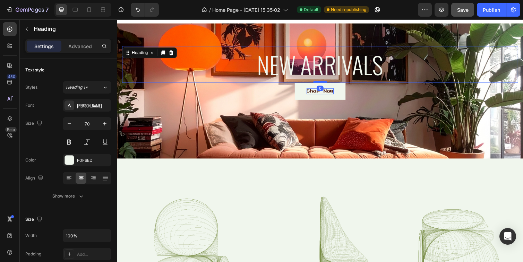
drag, startPoint x: 326, startPoint y: 96, endPoint x: 327, endPoint y: 84, distance: 12.8
click at [327, 84] on div at bounding box center [325, 84] width 14 height 2
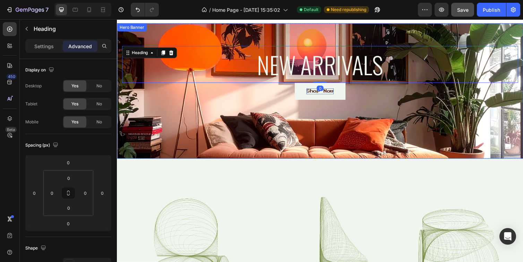
click at [283, 121] on div "New arrivals Heading 0 shop now [GEOGRAPHIC_DATA]" at bounding box center [325, 74] width 416 height 101
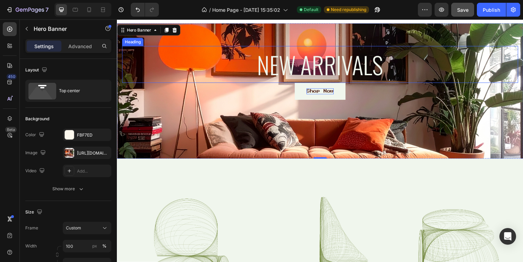
click at [326, 73] on h2 "New arrivals" at bounding box center [325, 66] width 406 height 38
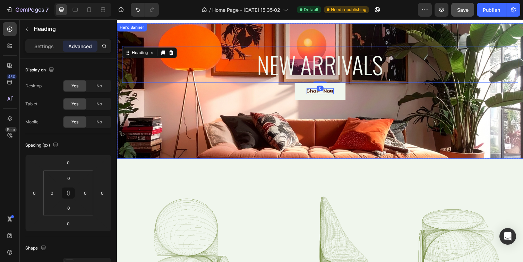
click at [321, 30] on div "New arrivals Heading 0 shop now [GEOGRAPHIC_DATA]" at bounding box center [325, 74] width 416 height 101
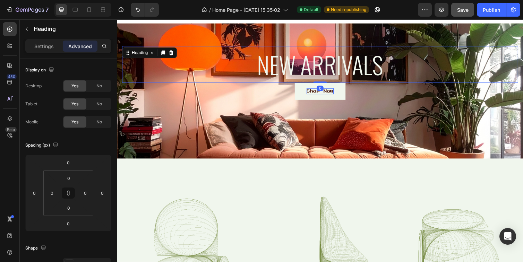
click at [302, 62] on h2 "New arrivals" at bounding box center [325, 66] width 406 height 38
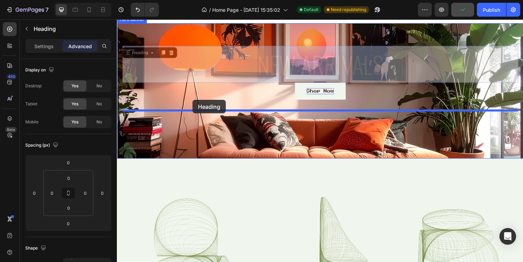
drag, startPoint x: 196, startPoint y: 83, endPoint x: 194, endPoint y: 102, distance: 19.5
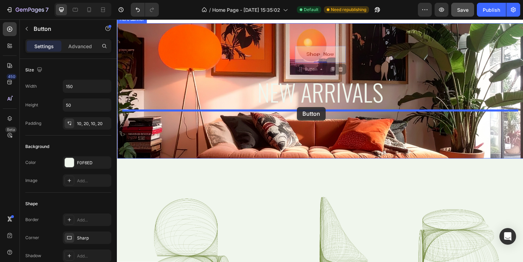
drag, startPoint x: 308, startPoint y: 60, endPoint x: 301, endPoint y: 109, distance: 49.3
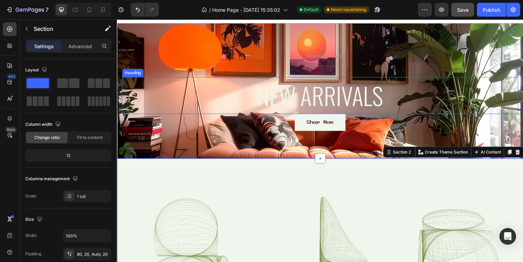
click at [325, 106] on p "New arrivals" at bounding box center [325, 97] width 404 height 36
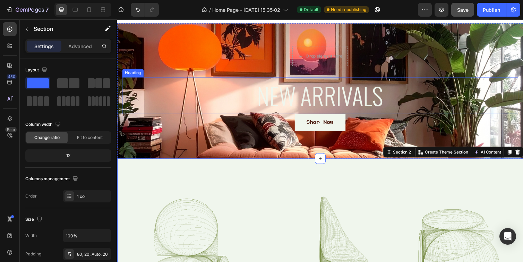
click at [332, 104] on p "New arrivals" at bounding box center [325, 97] width 404 height 36
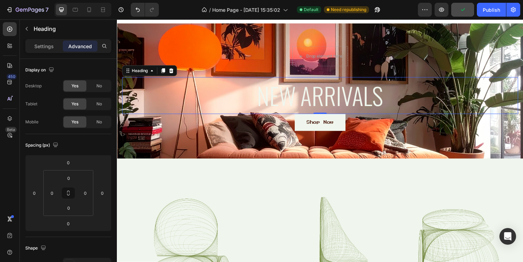
click at [42, 53] on div "Settings Advanced" at bounding box center [68, 49] width 97 height 20
click at [45, 44] on p "Settings" at bounding box center [43, 46] width 19 height 7
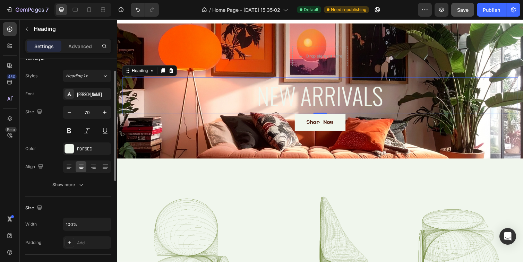
scroll to position [16, 0]
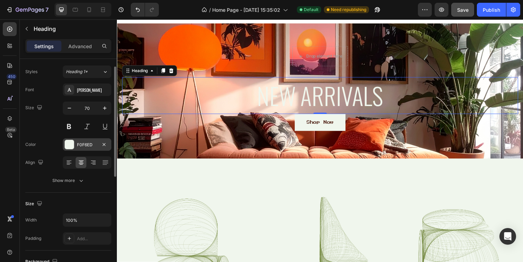
click at [89, 149] on div "F0F6ED" at bounding box center [87, 144] width 49 height 12
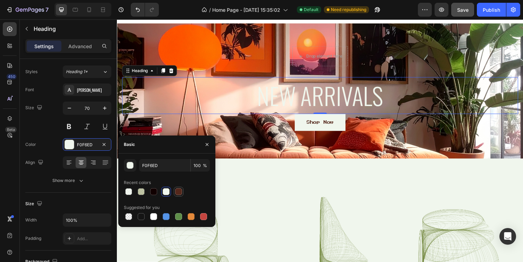
click at [179, 194] on div at bounding box center [178, 191] width 7 height 7
type input "55281C"
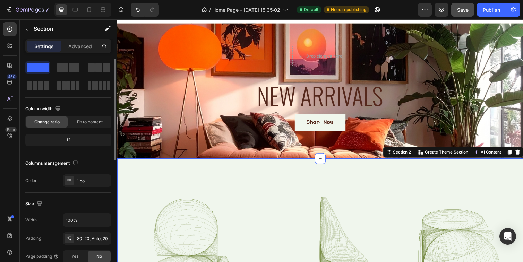
scroll to position [0, 0]
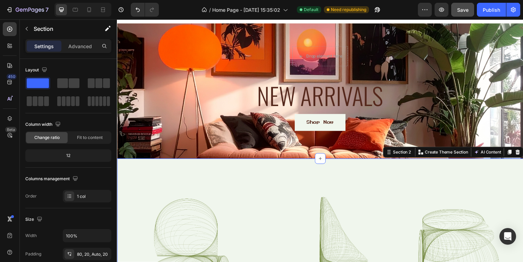
click at [201, 1] on div "7 / Home Page - [DATE] 15:35:02 Default Need republishing Preview Save Publish" at bounding box center [261, 10] width 523 height 20
click at [299, 103] on p "New arrivals" at bounding box center [325, 97] width 404 height 36
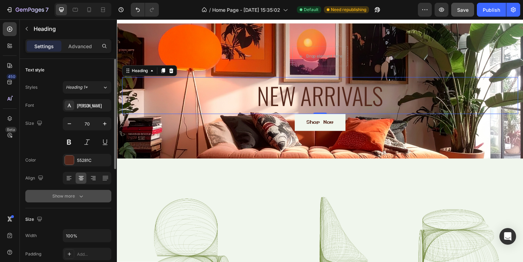
click at [72, 195] on div "Show more" at bounding box center [68, 196] width 32 height 7
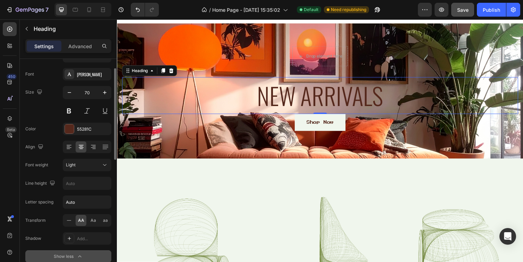
scroll to position [34, 0]
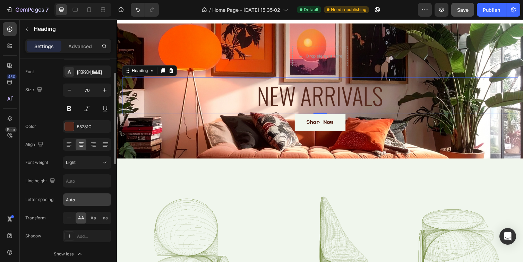
click at [89, 203] on input "Auto" at bounding box center [87, 199] width 48 height 12
click at [86, 239] on div "Add..." at bounding box center [93, 236] width 33 height 6
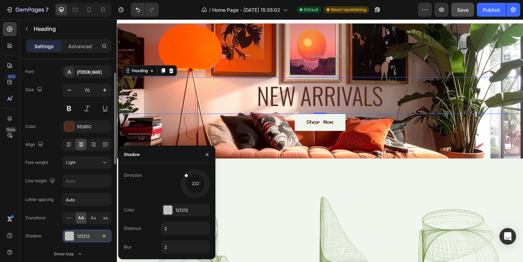
drag, startPoint x: 185, startPoint y: 193, endPoint x: 184, endPoint y: 174, distance: 18.7
click at [184, 174] on div at bounding box center [189, 179] width 14 height 14
click at [103, 237] on icon "button" at bounding box center [104, 236] width 6 height 6
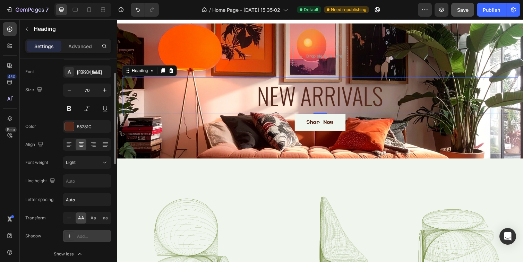
click at [49, 193] on div "Font [PERSON_NAME] Size 70 Color 55281C Align Font weight Light Line height Let…" at bounding box center [68, 163] width 86 height 195
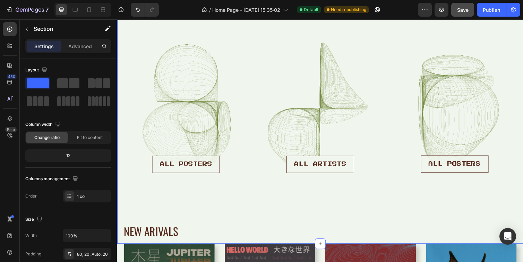
scroll to position [166, 0]
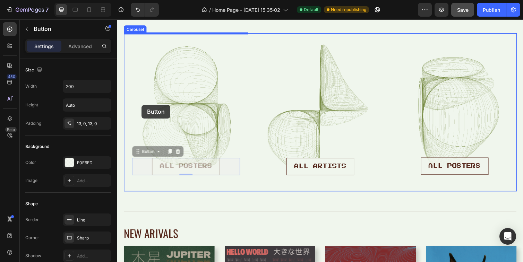
drag, startPoint x: 142, startPoint y: 179, endPoint x: 142, endPoint y: 107, distance: 71.8
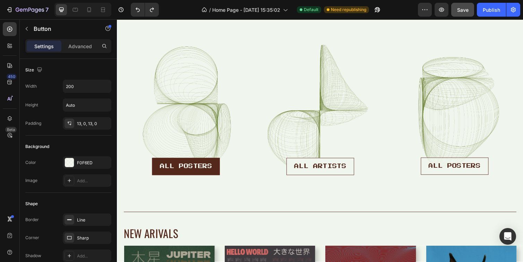
click at [161, 177] on button "ALL POSTERS" at bounding box center [187, 171] width 69 height 18
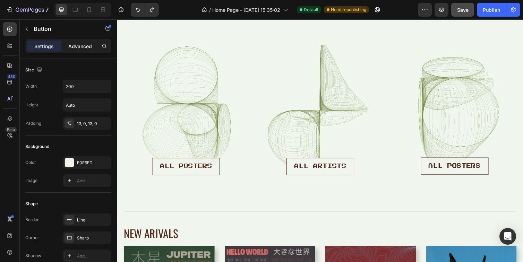
click at [84, 46] on p "Advanced" at bounding box center [80, 46] width 24 height 7
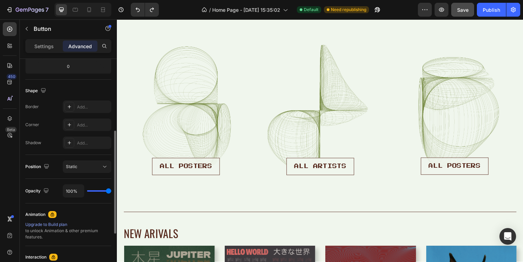
scroll to position [172, 0]
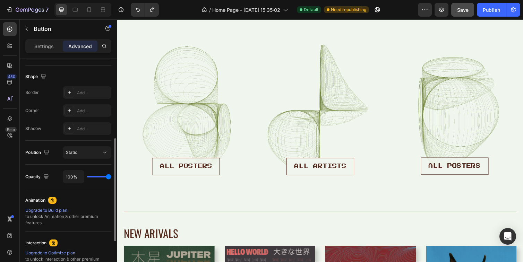
type input "99%"
type input "99"
type input "87%"
type input "87"
type input "85%"
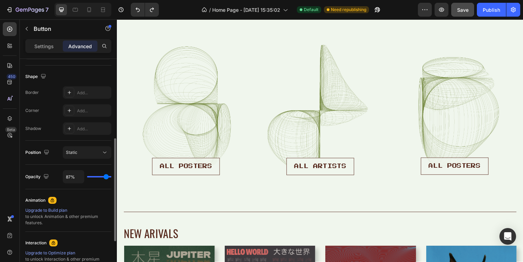
type input "85"
type input "83%"
type input "83"
type input "82%"
type input "82"
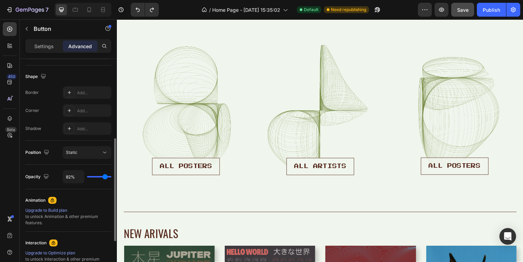
type input "80%"
type input "80"
type input "78%"
type input "78"
type input "75%"
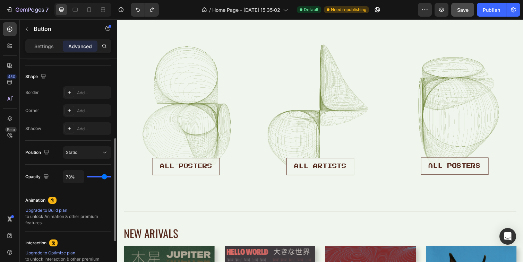
type input "75"
type input "73%"
type input "73"
type input "71%"
type input "71"
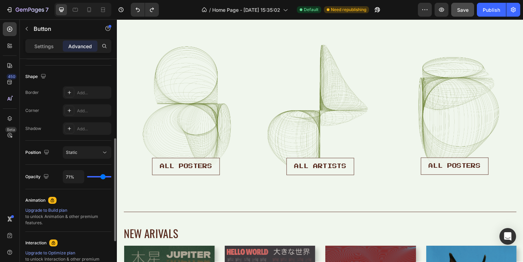
type input "69%"
type input "69"
type input "68%"
type input "68"
type input "66%"
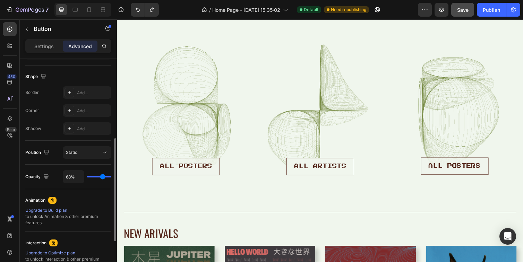
type input "66"
type input "64%"
type input "64"
type input "62%"
type input "62"
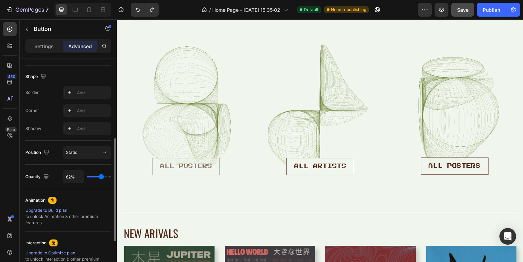
type input "61%"
type input "61"
type input "59%"
type input "59"
type input "57%"
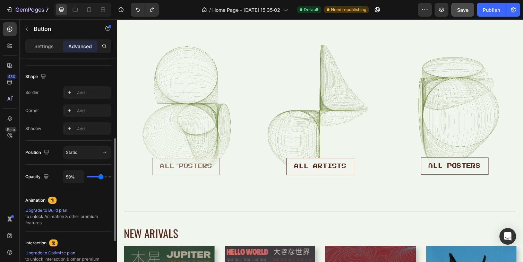
type input "57"
type input "55%"
type input "55"
type input "54%"
type input "54"
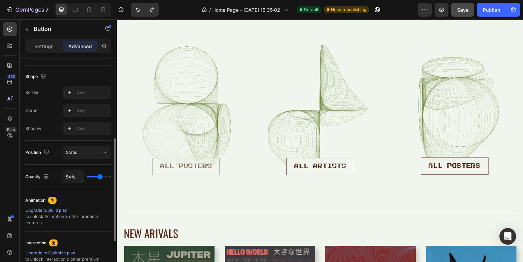
type input "52%"
type input "52"
type input "50%"
type input "50"
type input "48%"
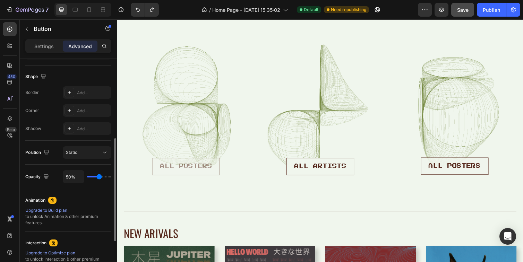
type input "48"
type input "46%"
type input "46"
type input "48%"
type input "48"
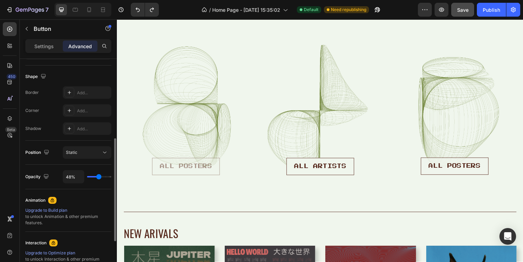
type input "50%"
type input "50"
type input "52%"
type input "52"
type input "54%"
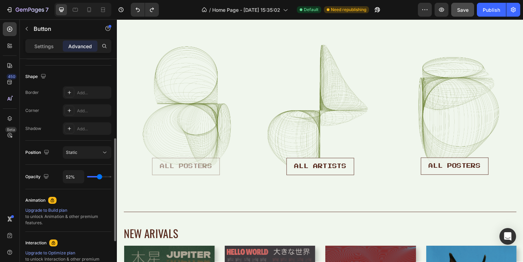
type input "54"
type input "55%"
type input "55"
type input "57%"
type input "57"
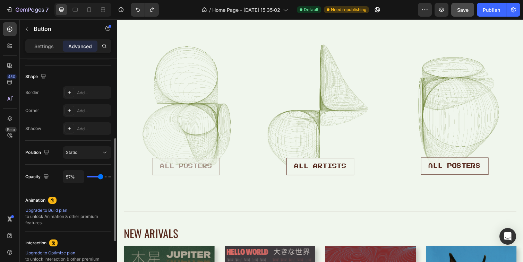
type input "59%"
type input "59"
type input "61%"
type input "61"
type input "62%"
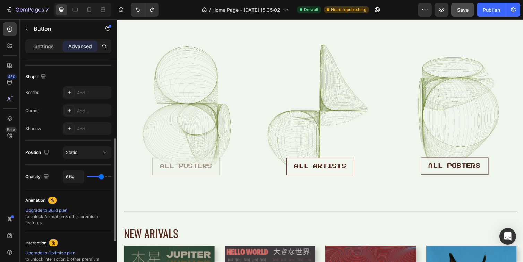
type input "62"
type input "66%"
type input "66"
type input "69%"
type input "69"
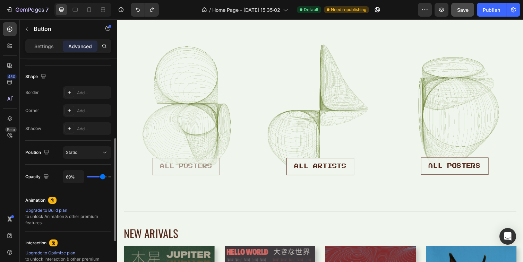
type input "73%"
type input "73"
type input "76%"
type input "76"
type input "82%"
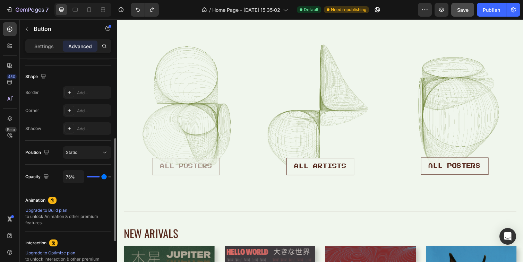
type input "82"
type input "87%"
type input "87"
type input "92%"
type input "92"
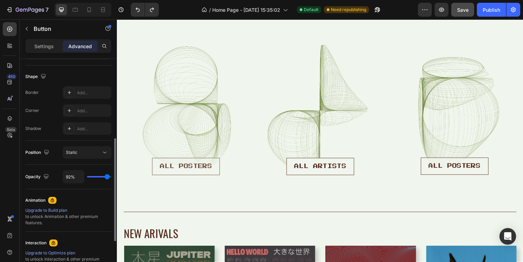
type input "97%"
type input "97"
type input "100%"
type input "100"
drag, startPoint x: 109, startPoint y: 178, endPoint x: 123, endPoint y: 177, distance: 13.9
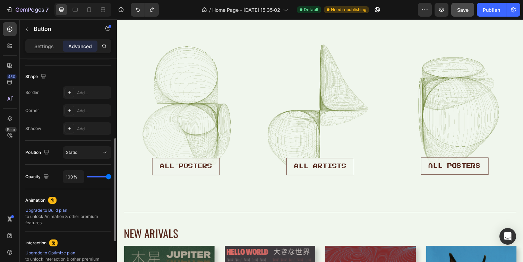
click at [123, 0] on div "7 / Home Page - [DATE] 15:35:02 Default Need republishing Preview Save Publish …" at bounding box center [261, 0] width 523 height 0
click at [91, 150] on div "Static" at bounding box center [83, 152] width 35 height 6
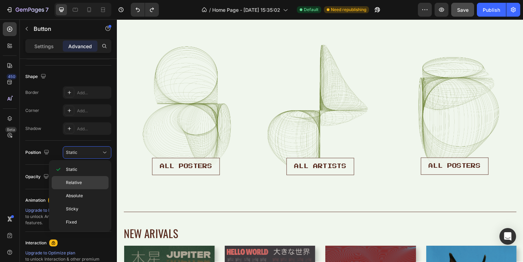
click at [78, 183] on span "Relative" at bounding box center [74, 183] width 16 height 6
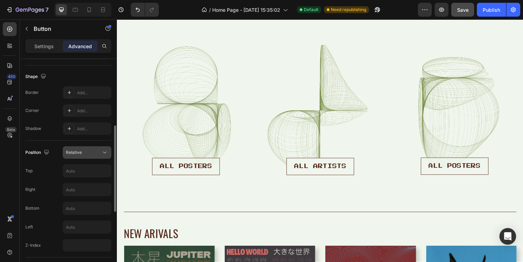
click at [94, 152] on div "Relative" at bounding box center [83, 152] width 35 height 6
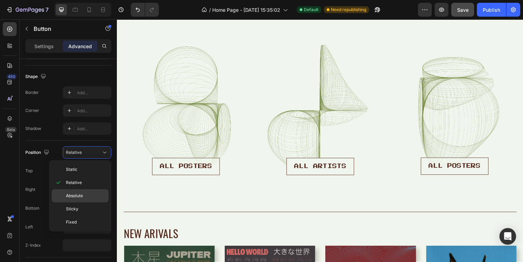
click at [80, 196] on span "Absolute" at bounding box center [74, 196] width 17 height 6
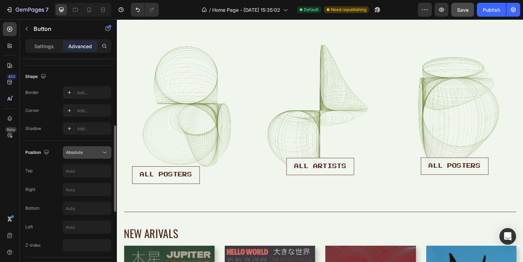
click at [97, 153] on div "Absolute" at bounding box center [83, 152] width 35 height 6
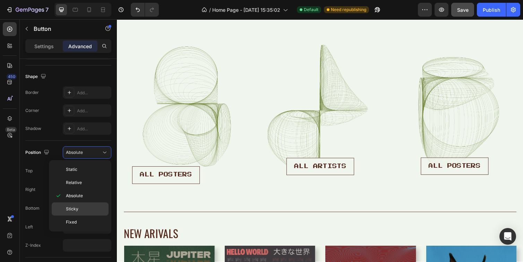
click at [82, 216] on div "Sticky" at bounding box center [80, 222] width 57 height 13
type input "0"
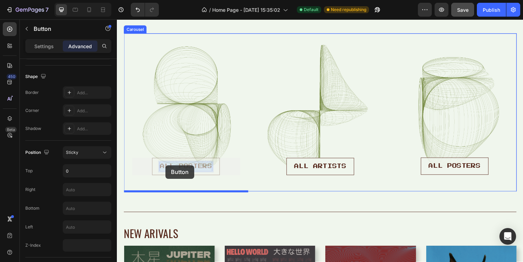
drag, startPoint x: 168, startPoint y: 171, endPoint x: 168, endPoint y: 167, distance: 3.5
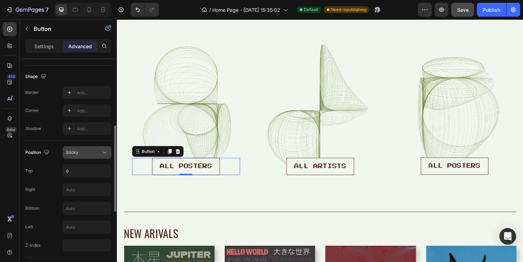
click at [102, 155] on icon at bounding box center [104, 152] width 7 height 7
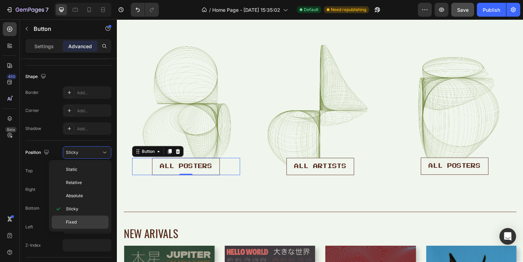
click at [79, 224] on p "Fixed" at bounding box center [86, 222] width 40 height 6
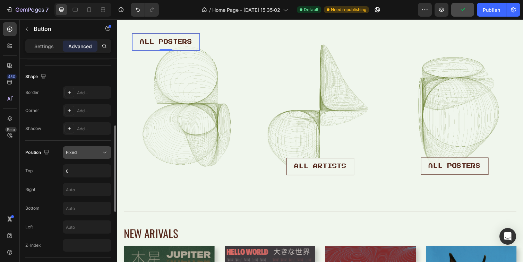
click at [91, 152] on div "Fixed" at bounding box center [83, 152] width 35 height 6
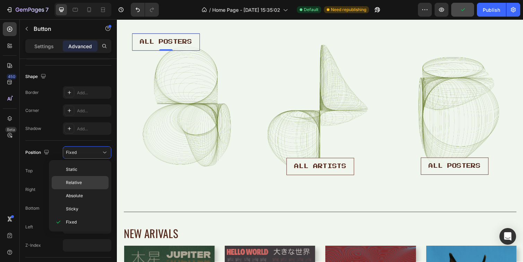
click at [79, 181] on span "Relative" at bounding box center [74, 183] width 16 height 6
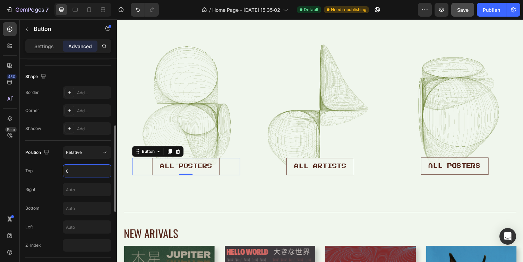
click at [77, 172] on input "0" at bounding box center [87, 171] width 48 height 12
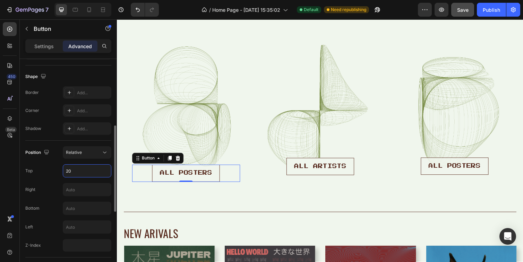
type input "2"
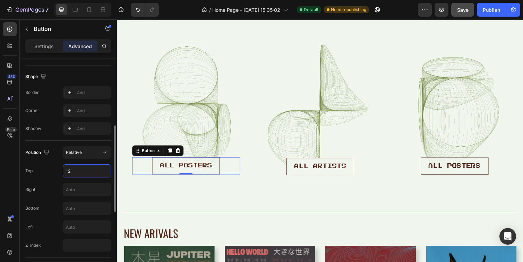
type input "-"
type input "-150"
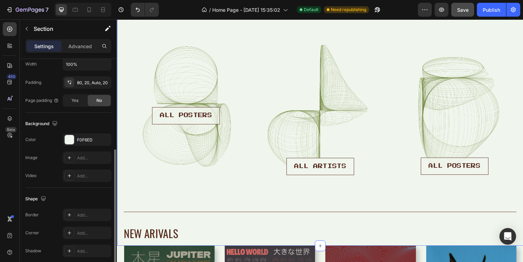
click at [184, 211] on div "ALL POSTERS Button Hero Banner ALL ARTISTS Button Hero Banner ALL POSTERS Butto…" at bounding box center [325, 123] width 402 height 179
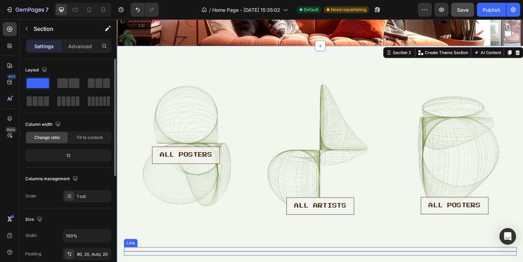
scroll to position [130, 0]
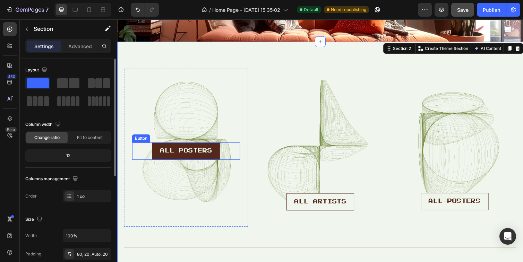
click at [211, 161] on button "ALL POSTERS" at bounding box center [187, 155] width 69 height 18
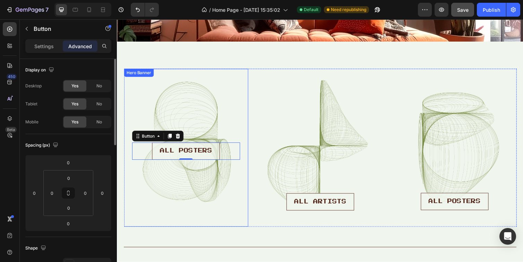
click at [199, 136] on div "Background Image" at bounding box center [187, 151] width 127 height 162
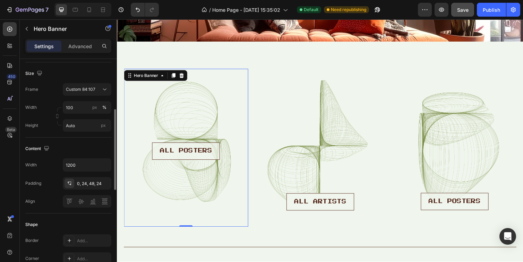
scroll to position [128, 0]
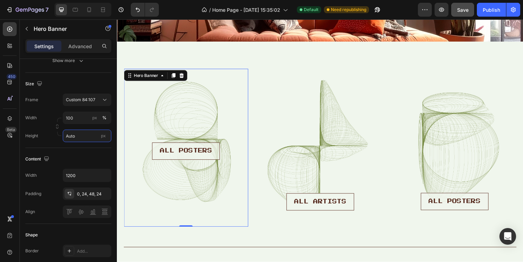
click at [80, 139] on input "Auto" at bounding box center [87, 136] width 49 height 12
click at [51, 135] on div "Height Auto px" at bounding box center [68, 136] width 86 height 12
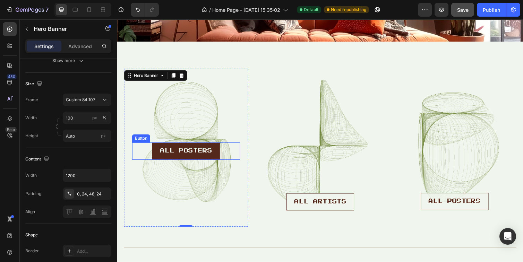
click at [184, 162] on div "ALL POSTERS Button" at bounding box center [187, 155] width 111 height 18
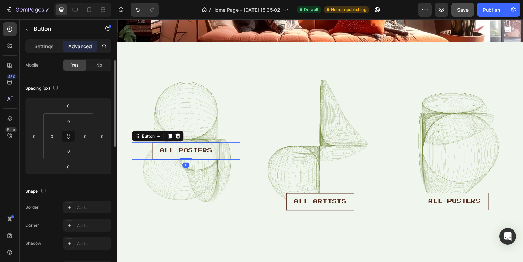
scroll to position [42, 0]
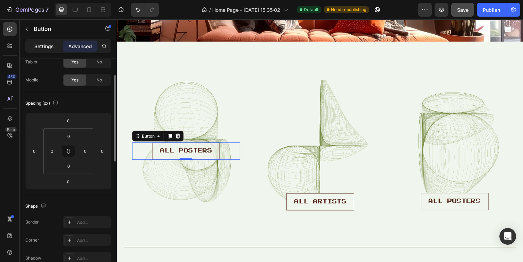
click at [41, 47] on p "Settings" at bounding box center [43, 46] width 19 height 7
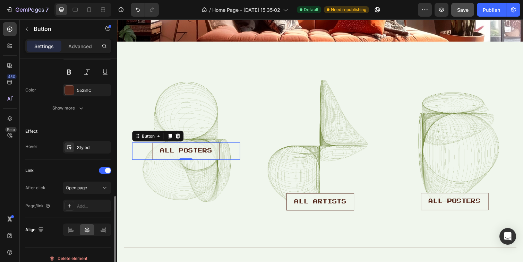
scroll to position [310, 0]
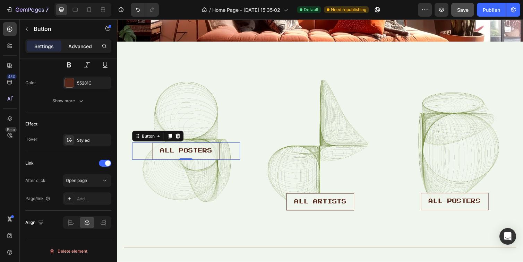
click at [80, 43] on p "Advanced" at bounding box center [80, 46] width 24 height 7
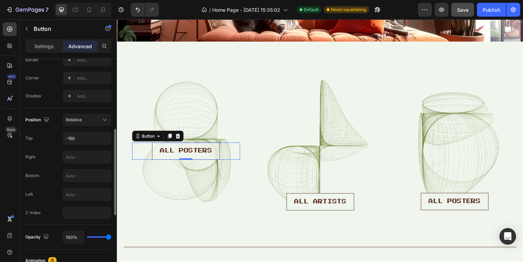
scroll to position [198, 0]
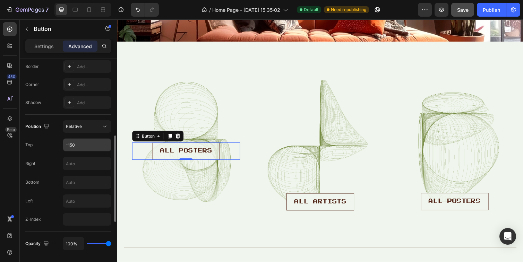
click at [89, 146] on input "-150" at bounding box center [87, 145] width 48 height 12
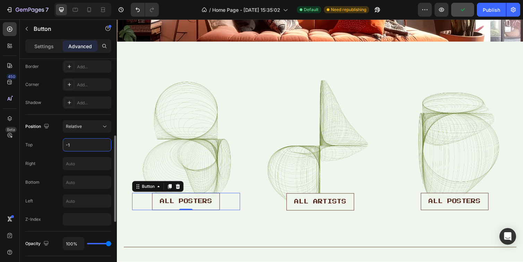
type input "-"
type input "-160"
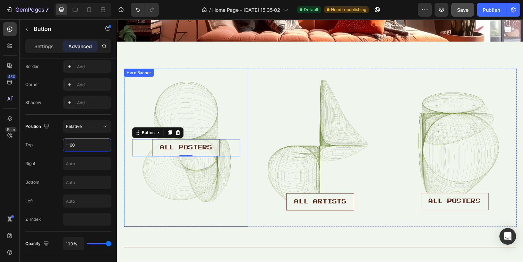
click at [139, 79] on div "ALL POSTERS Button 0 Hero Banner" at bounding box center [187, 151] width 127 height 162
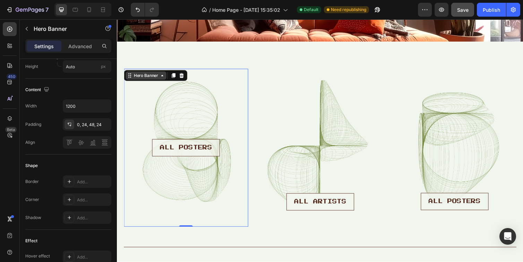
scroll to position [0, 0]
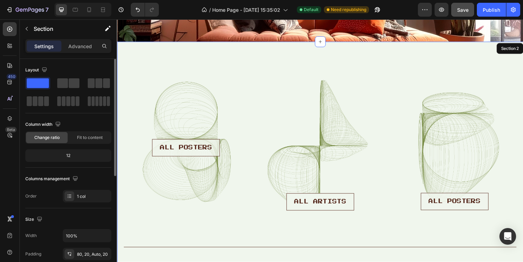
click at [139, 52] on div "ALL POSTERS Button Hero Banner 0 ALL ARTISTS Button Hero Banner ALL POSTERS But…" at bounding box center [325, 164] width 416 height 245
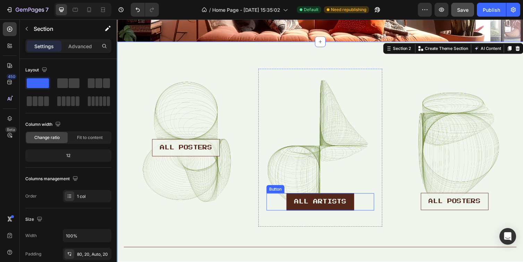
click at [306, 213] on link "ALL ARTISTS" at bounding box center [324, 207] width 69 height 18
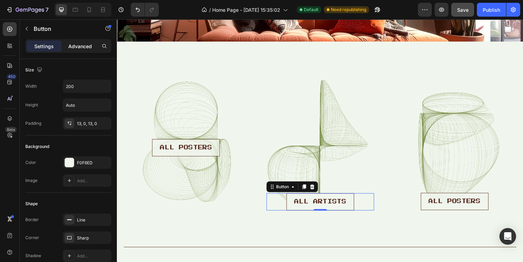
click at [84, 41] on div "Advanced" at bounding box center [80, 46] width 35 height 11
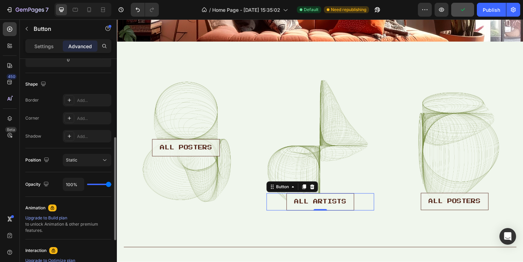
scroll to position [166, 0]
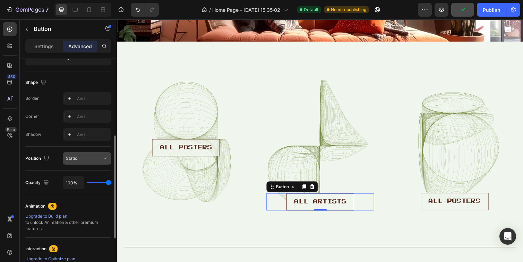
click at [93, 156] on div "Static" at bounding box center [83, 158] width 35 height 6
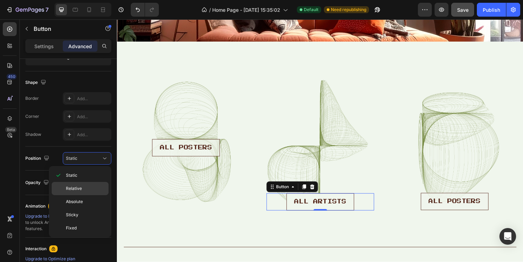
click at [86, 195] on div "Relative" at bounding box center [80, 201] width 57 height 13
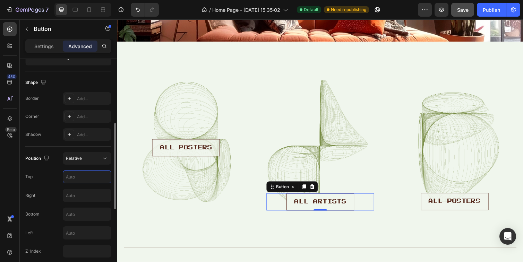
click at [81, 180] on input "text" at bounding box center [87, 177] width 48 height 12
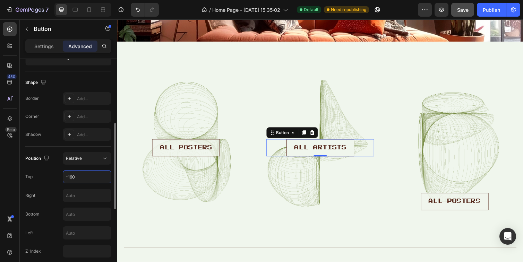
type input "-160"
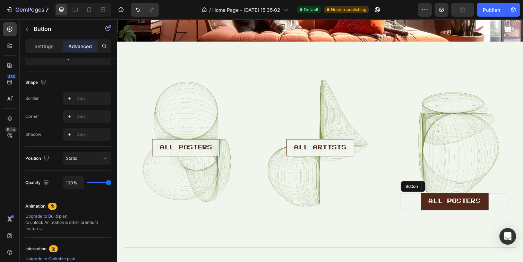
click at [442, 214] on link "ALL POSTERS" at bounding box center [462, 206] width 69 height 18
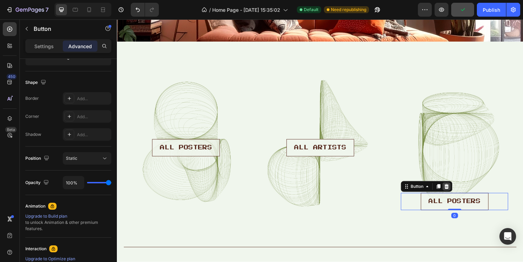
click at [455, 192] on icon at bounding box center [454, 191] width 6 height 6
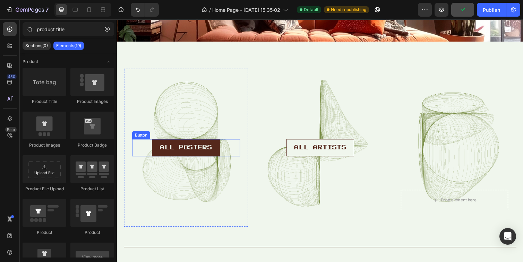
click at [214, 159] on button "ALL POSTERS" at bounding box center [187, 151] width 69 height 18
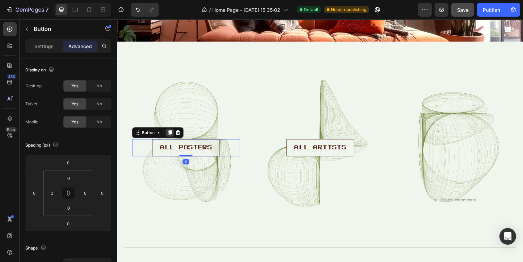
click at [173, 137] on icon at bounding box center [171, 136] width 6 height 6
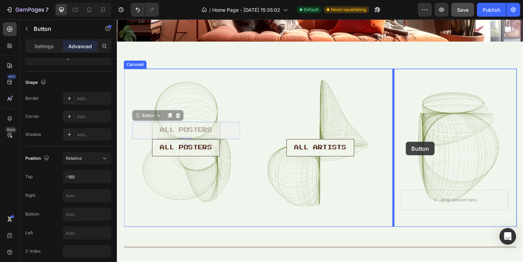
drag, startPoint x: 212, startPoint y: 134, endPoint x: 413, endPoint y: 145, distance: 201.0
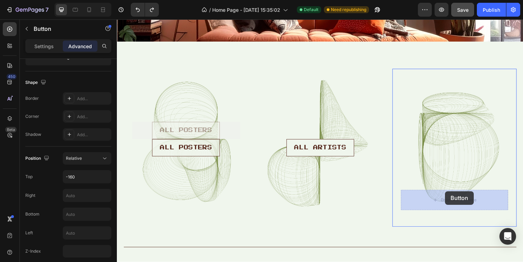
drag, startPoint x: 191, startPoint y: 139, endPoint x: 453, endPoint y: 196, distance: 267.8
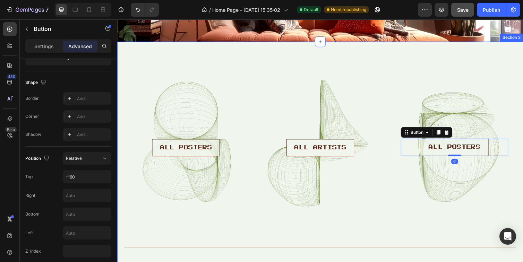
click at [374, 243] on div "ALL POSTERS Button Hero Banner ALL ARTISTS Button Hero Banner ALL POSTERS Butto…" at bounding box center [325, 159] width 402 height 179
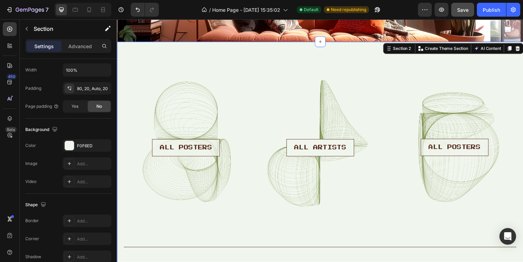
scroll to position [0, 0]
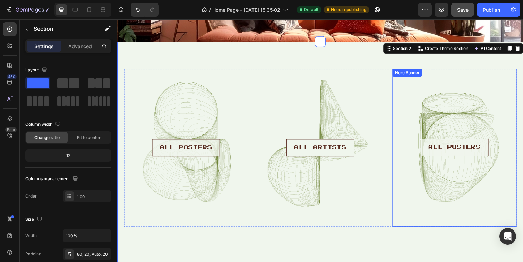
click at [444, 195] on div "Background Image" at bounding box center [462, 150] width 127 height 161
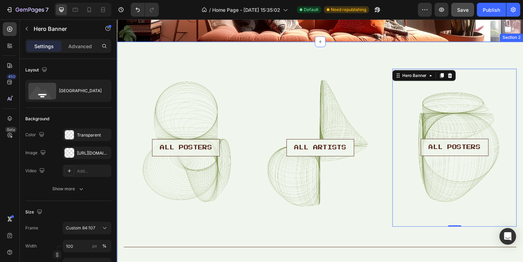
click at [369, 248] on div "ALL POSTERS Button Hero Banner ALL ARTISTS Button Hero Banner ALL POSTERS Butto…" at bounding box center [325, 159] width 402 height 179
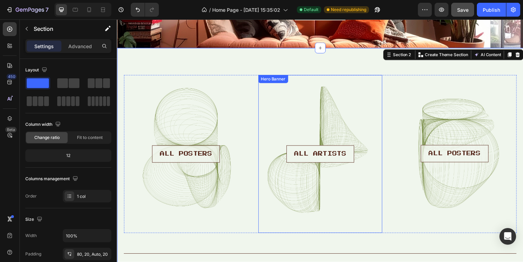
scroll to position [125, 0]
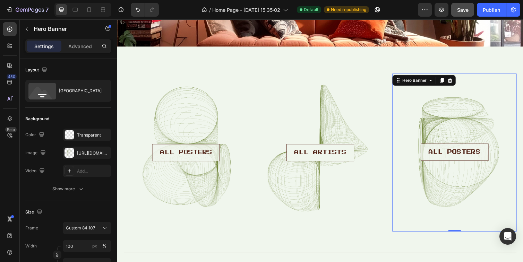
click at [446, 189] on div "Background Image" at bounding box center [462, 156] width 127 height 161
click at [91, 154] on div "[URL][DOMAIN_NAME]" at bounding box center [87, 153] width 20 height 6
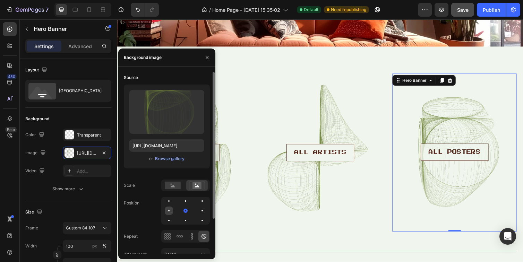
click at [181, 210] on div at bounding box center [185, 211] width 8 height 8
click at [198, 209] on div at bounding box center [202, 211] width 8 height 8
click at [171, 189] on rect at bounding box center [173, 186] width 16 height 8
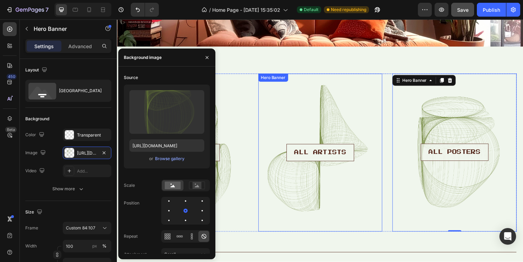
click at [296, 198] on div "Background Image" at bounding box center [324, 156] width 127 height 162
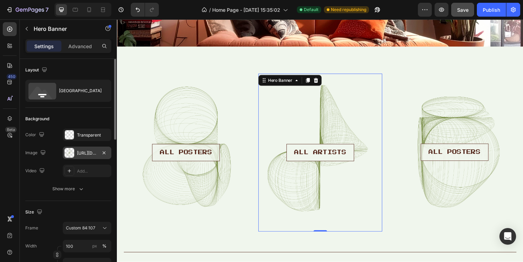
click at [89, 149] on div "[URL][DOMAIN_NAME]" at bounding box center [87, 153] width 49 height 12
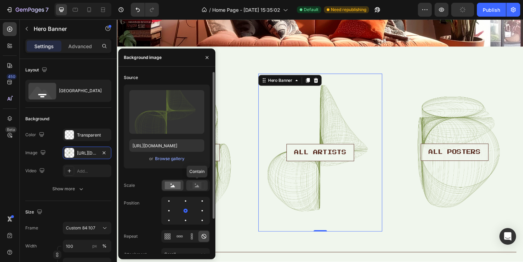
click at [198, 185] on rect at bounding box center [196, 185] width 9 height 7
click at [169, 186] on rect at bounding box center [173, 186] width 16 height 8
click at [181, 213] on div at bounding box center [185, 211] width 8 height 8
click at [173, 216] on div at bounding box center [169, 220] width 8 height 8
click at [198, 202] on div at bounding box center [202, 201] width 8 height 8
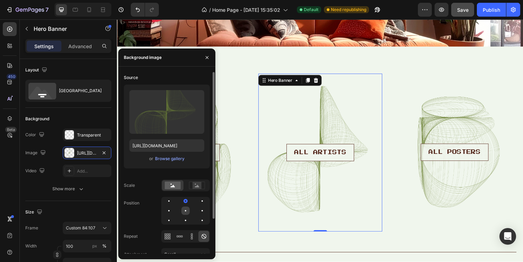
click at [198, 213] on div at bounding box center [202, 211] width 8 height 8
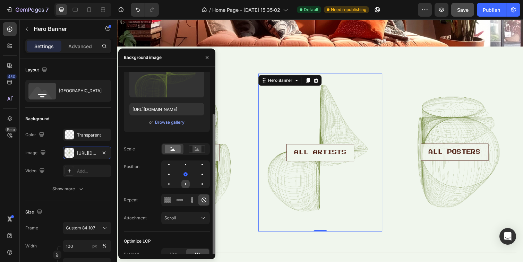
scroll to position [43, 0]
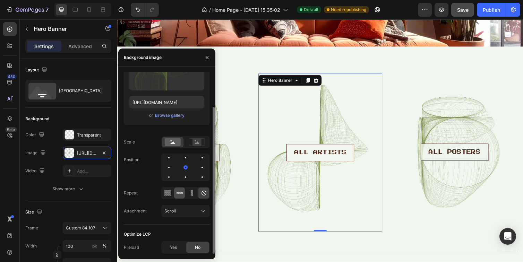
click at [180, 194] on icon at bounding box center [179, 193] width 7 height 7
click at [166, 193] on icon at bounding box center [165, 193] width 2 height 2
click at [207, 190] on icon at bounding box center [203, 193] width 7 height 7
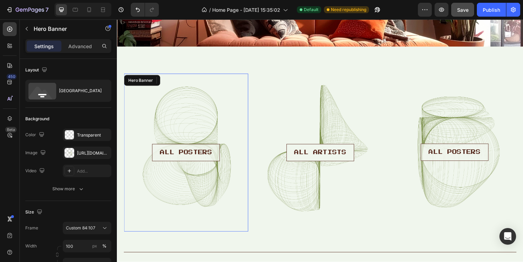
click at [244, 176] on div "Background Image" at bounding box center [187, 156] width 127 height 162
click at [96, 155] on div "[URL][DOMAIN_NAME]" at bounding box center [87, 153] width 20 height 6
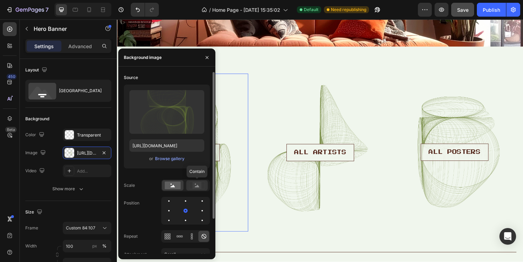
click at [199, 184] on rect at bounding box center [196, 185] width 9 height 7
click at [174, 184] on rect at bounding box center [173, 186] width 16 height 8
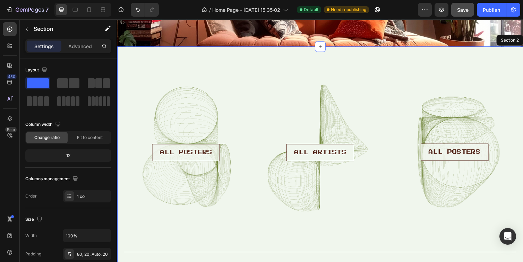
click at [267, 64] on div "ALL POSTERS Button Hero Banner 0 ALL ARTISTS Button Hero Banner ALL POSTERS But…" at bounding box center [325, 169] width 416 height 245
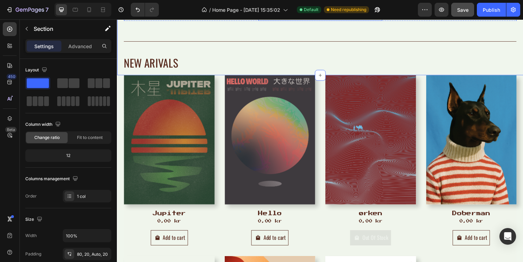
scroll to position [342, 0]
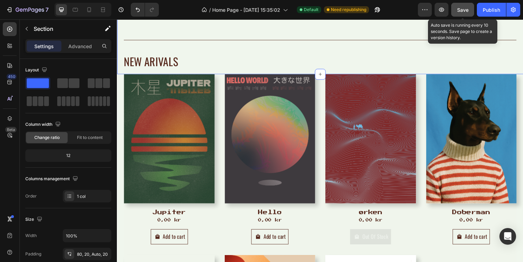
click at [464, 11] on span "Save" at bounding box center [462, 10] width 11 height 6
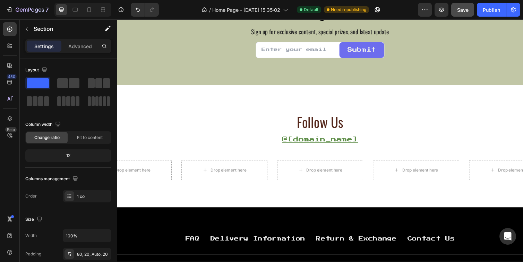
scroll to position [864, 0]
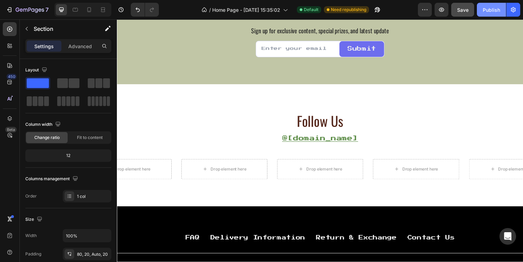
click at [493, 12] on div "Publish" at bounding box center [491, 9] width 17 height 7
click at [512, 10] on icon "button" at bounding box center [513, 9] width 7 height 7
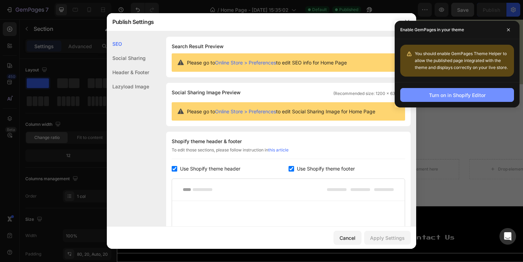
click at [463, 98] on div "Turn on in Shopify Editor" at bounding box center [457, 95] width 57 height 7
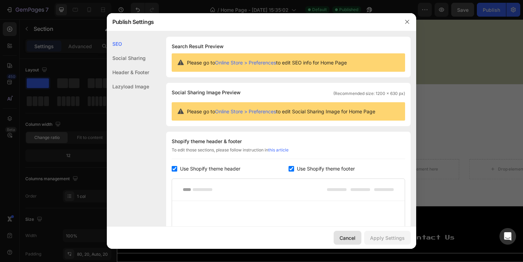
click at [348, 240] on div "Cancel" at bounding box center [347, 237] width 16 height 7
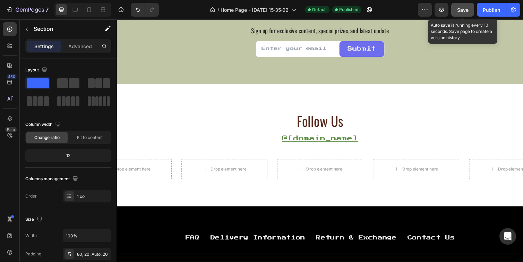
click at [463, 12] on span "Save" at bounding box center [462, 10] width 11 height 6
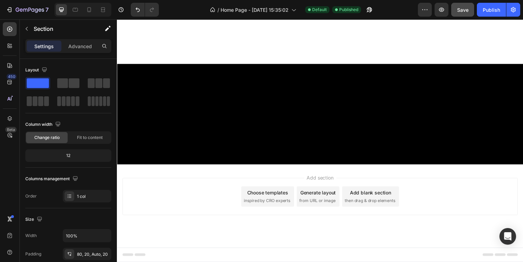
scroll to position [0, 0]
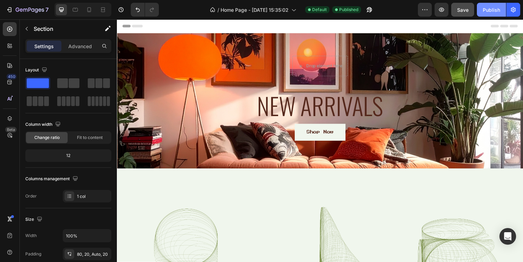
click at [488, 14] on button "Publish" at bounding box center [491, 10] width 29 height 14
click at [370, 12] on icon "button" at bounding box center [369, 9] width 7 height 7
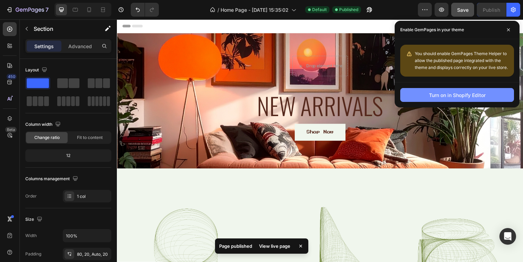
click at [459, 98] on div "Turn on in Shopify Editor" at bounding box center [457, 95] width 57 height 7
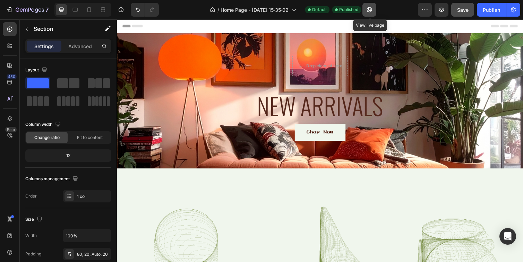
click at [367, 9] on icon "button" at bounding box center [369, 9] width 7 height 7
click at [425, 11] on icon "button" at bounding box center [424, 9] width 7 height 7
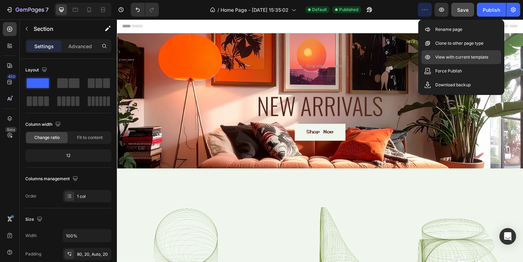
click at [443, 64] on div "View with current template" at bounding box center [461, 71] width 80 height 14
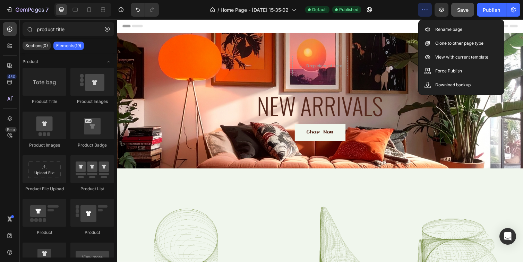
click at [389, 26] on div "Header" at bounding box center [324, 26] width 405 height 14
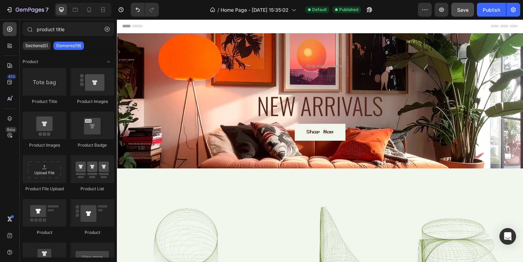
click at [396, 16] on div "/ Home Page - [DATE] 15:35:02 Default Published" at bounding box center [290, 10] width 253 height 14
click at [440, 9] on icon "button" at bounding box center [441, 10] width 5 height 4
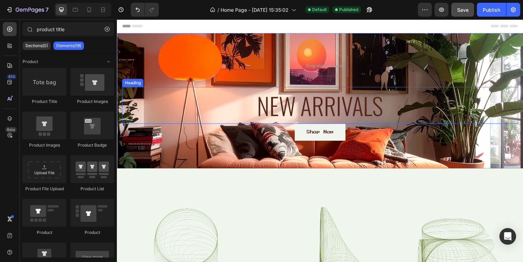
click at [292, 112] on h2 "New arrivals" at bounding box center [325, 108] width 406 height 38
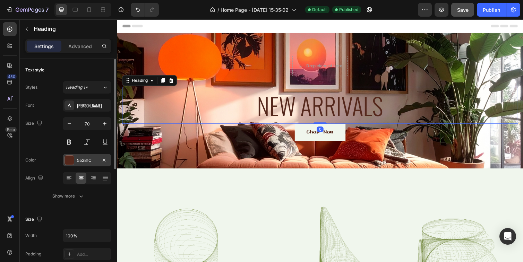
click at [93, 164] on div "55281C" at bounding box center [87, 160] width 49 height 12
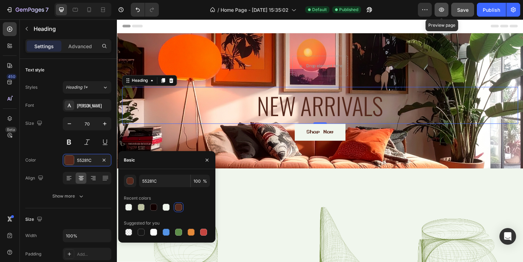
click at [440, 13] on icon "button" at bounding box center [441, 9] width 7 height 7
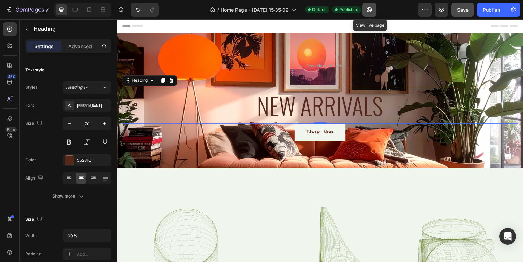
click at [368, 12] on icon "button" at bounding box center [369, 9] width 7 height 7
click at [217, 28] on div "Header" at bounding box center [324, 26] width 405 height 14
